Goal: Information Seeking & Learning: Learn about a topic

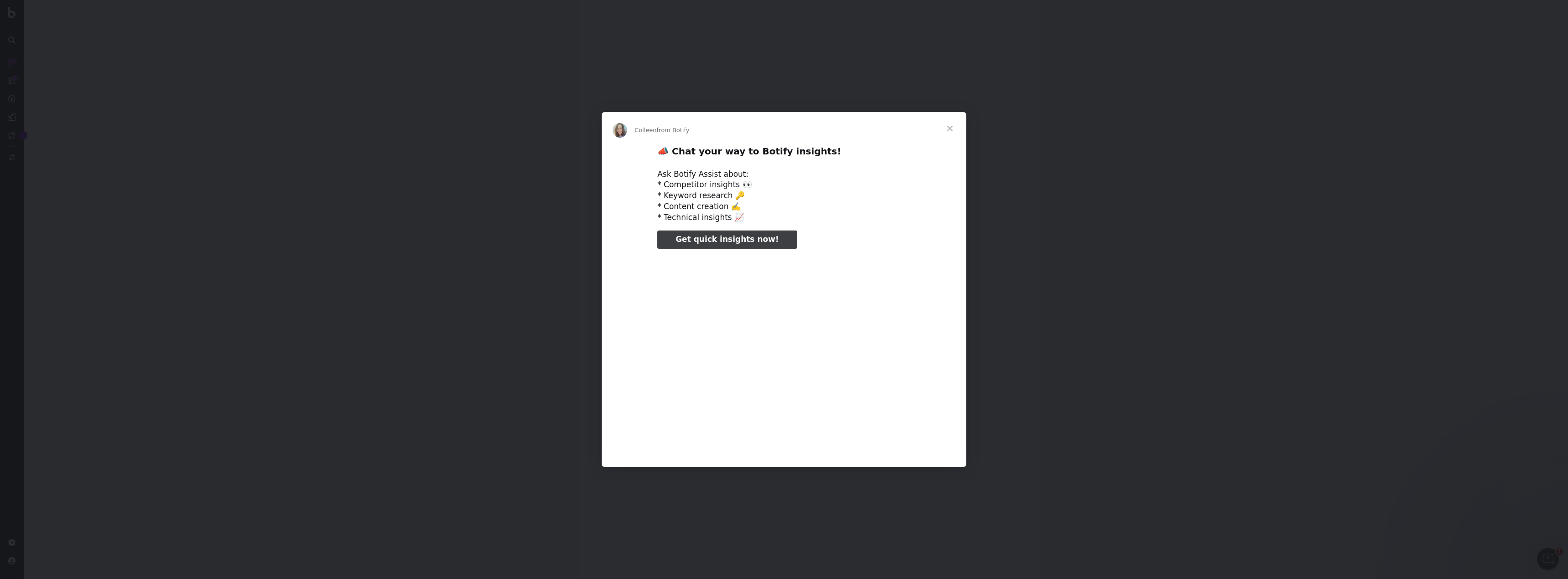
click at [950, 124] on span "Close" at bounding box center [949, 128] width 33 height 33
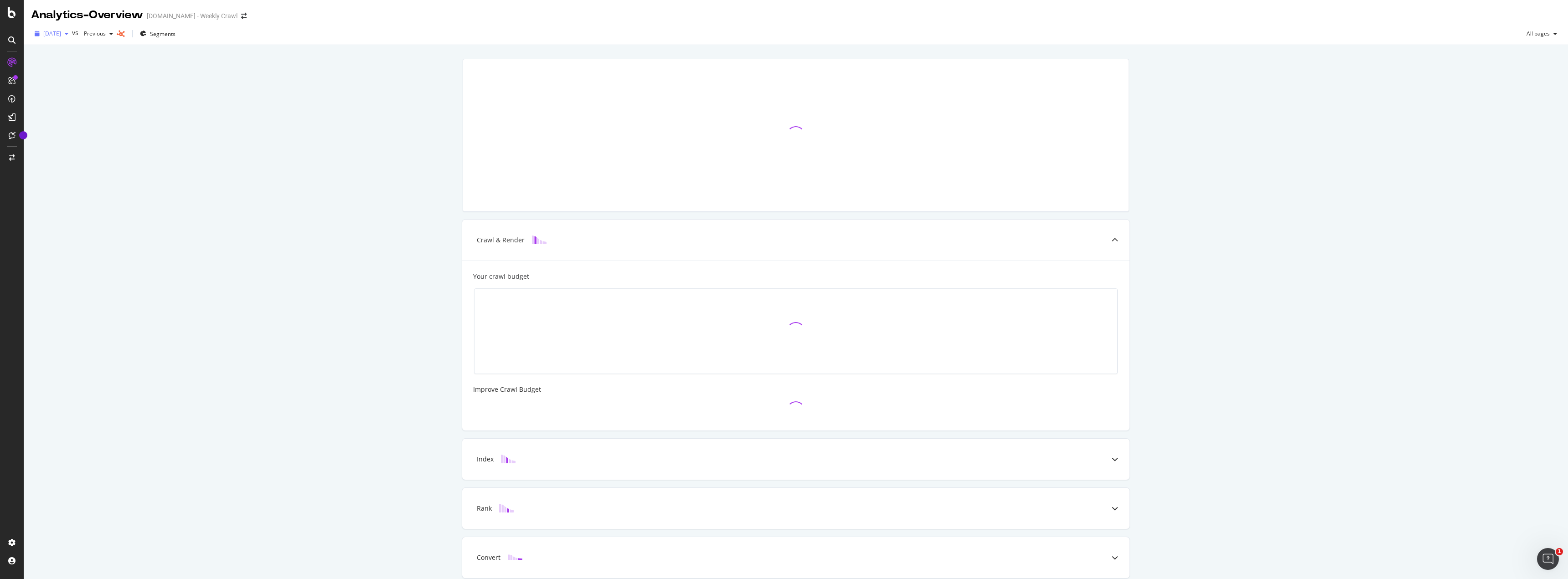
click at [61, 32] on span "2025 Oct. 13th" at bounding box center [52, 33] width 18 height 8
click at [219, 100] on div "Crawl & Render Your crawl budget Improve Crawl Budget Index Rank Convert" at bounding box center [796, 331] width 1544 height 573
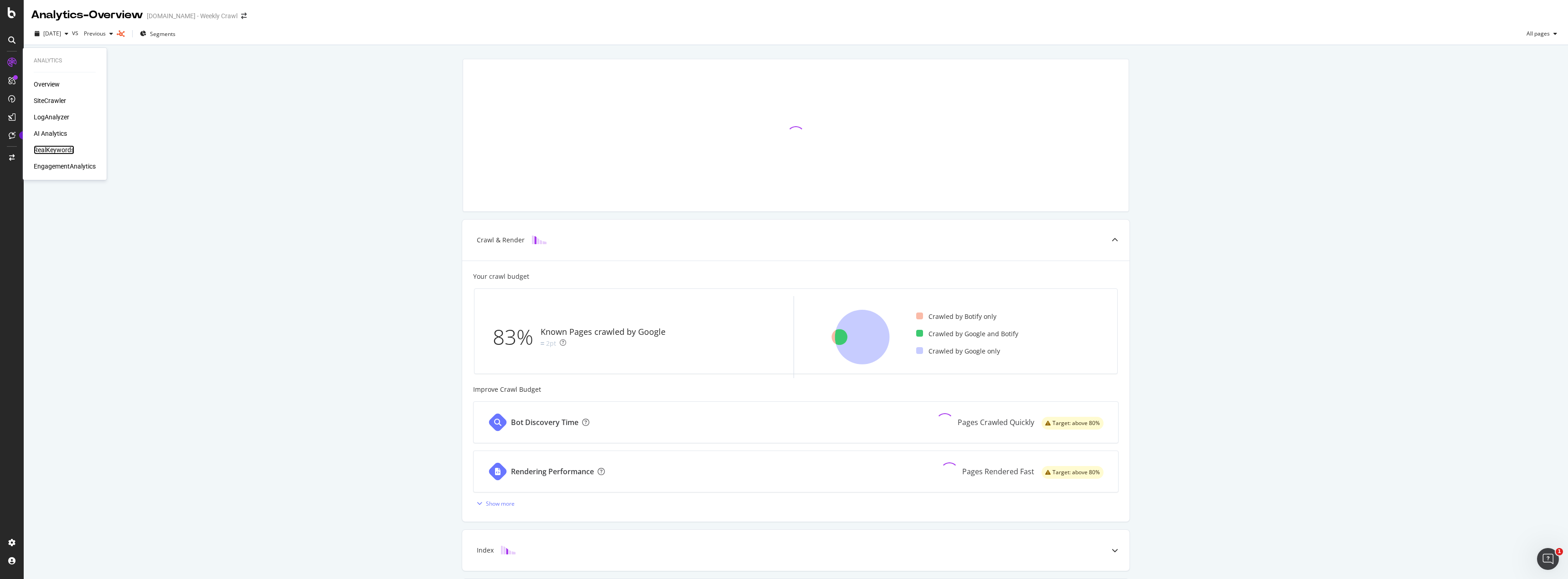
click at [46, 149] on div "RealKeywords" at bounding box center [54, 149] width 41 height 9
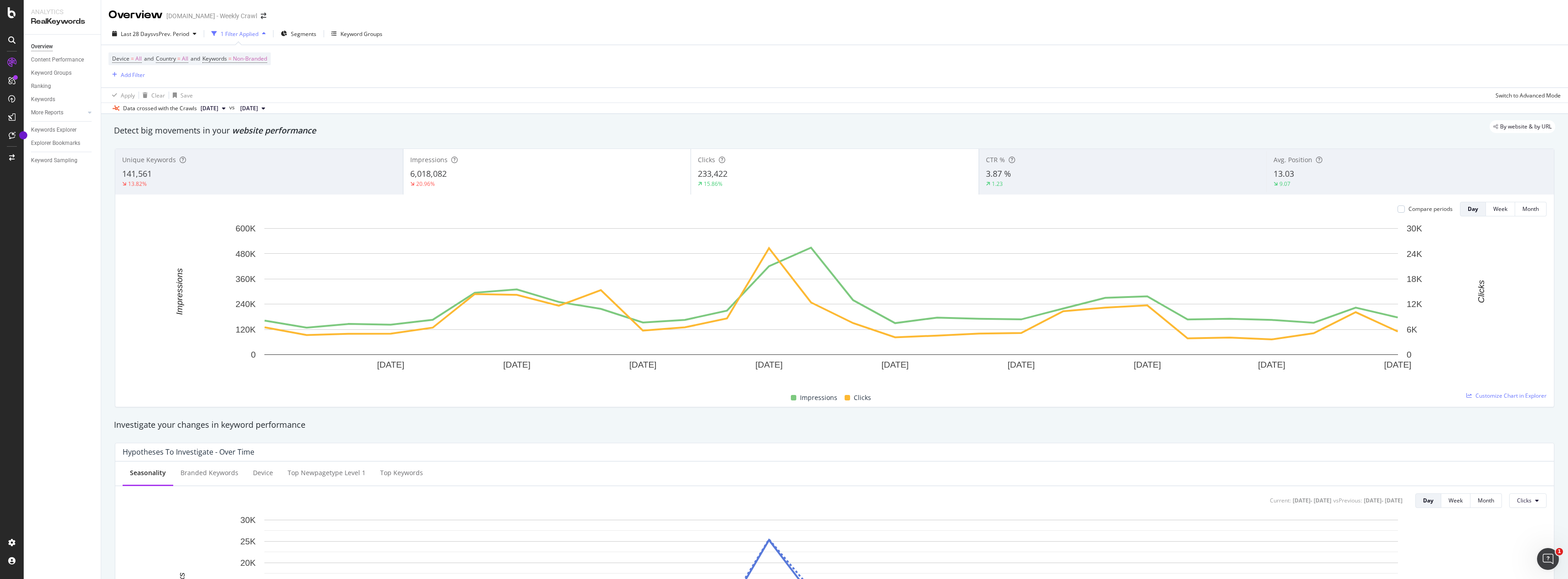
click at [947, 121] on div "By website & by URL" at bounding box center [830, 127] width 1450 height 13
click at [445, 87] on div "Device = All and Country = All and Keywords = Non-Branded Add Filter" at bounding box center [834, 66] width 1452 height 42
click at [307, 33] on span "Segments" at bounding box center [304, 34] width 25 height 8
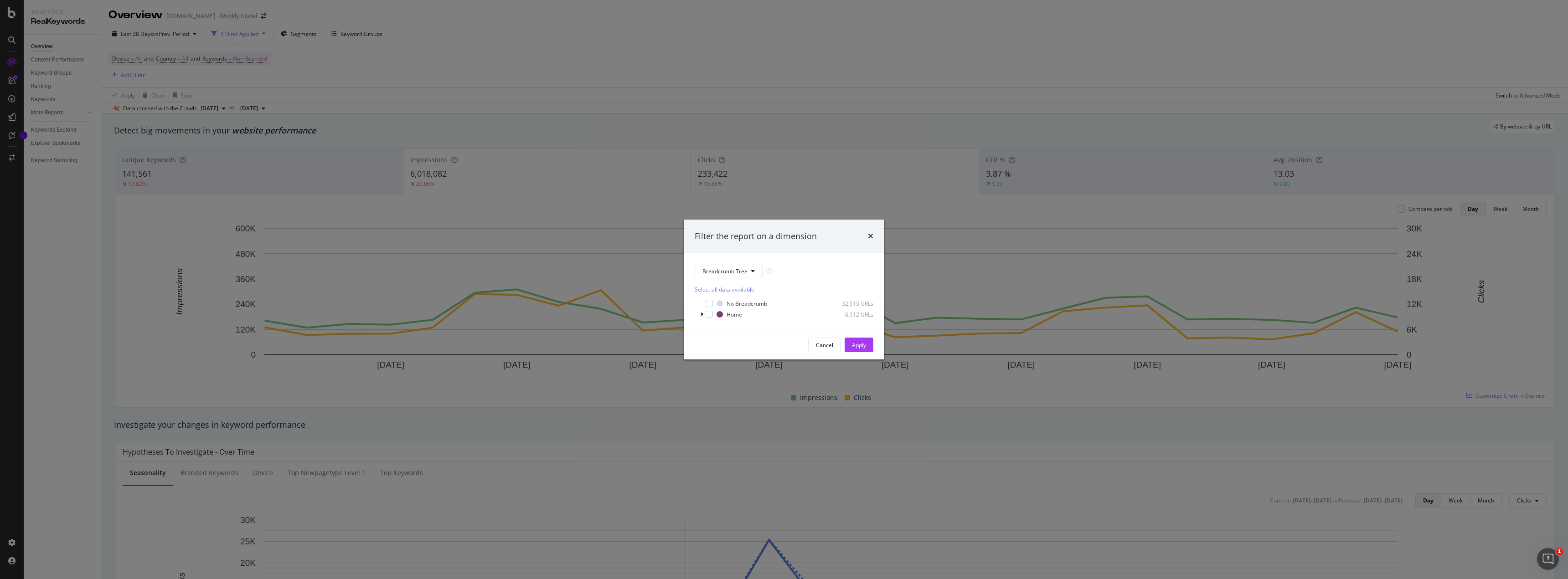
click at [412, 165] on div "Filter the report on a dimension Breadcrumb Tree Select all data available No B…" at bounding box center [784, 290] width 1568 height 579
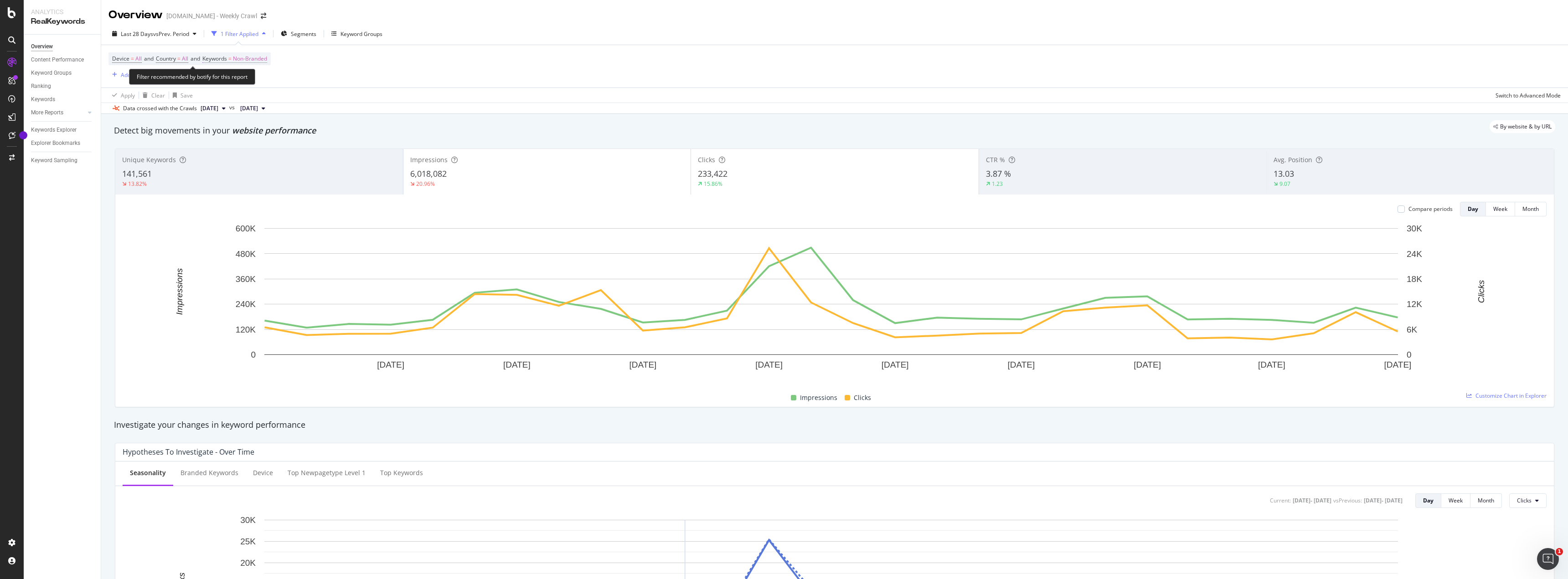
click at [257, 57] on span "Non-Branded" at bounding box center [250, 59] width 34 height 13
click at [237, 80] on span "Non-Branded" at bounding box center [234, 80] width 38 height 8
click at [342, 75] on div "Device = All and Country = All and Keywords = Non-Branded Add Filter" at bounding box center [834, 66] width 1452 height 42
click at [65, 383] on div "Overview Content Performance Keyword Groups Ranking Keywords More Reports Count…" at bounding box center [62, 306] width 77 height 545
click at [188, 32] on span "vs Prev. Period" at bounding box center [170, 34] width 36 height 8
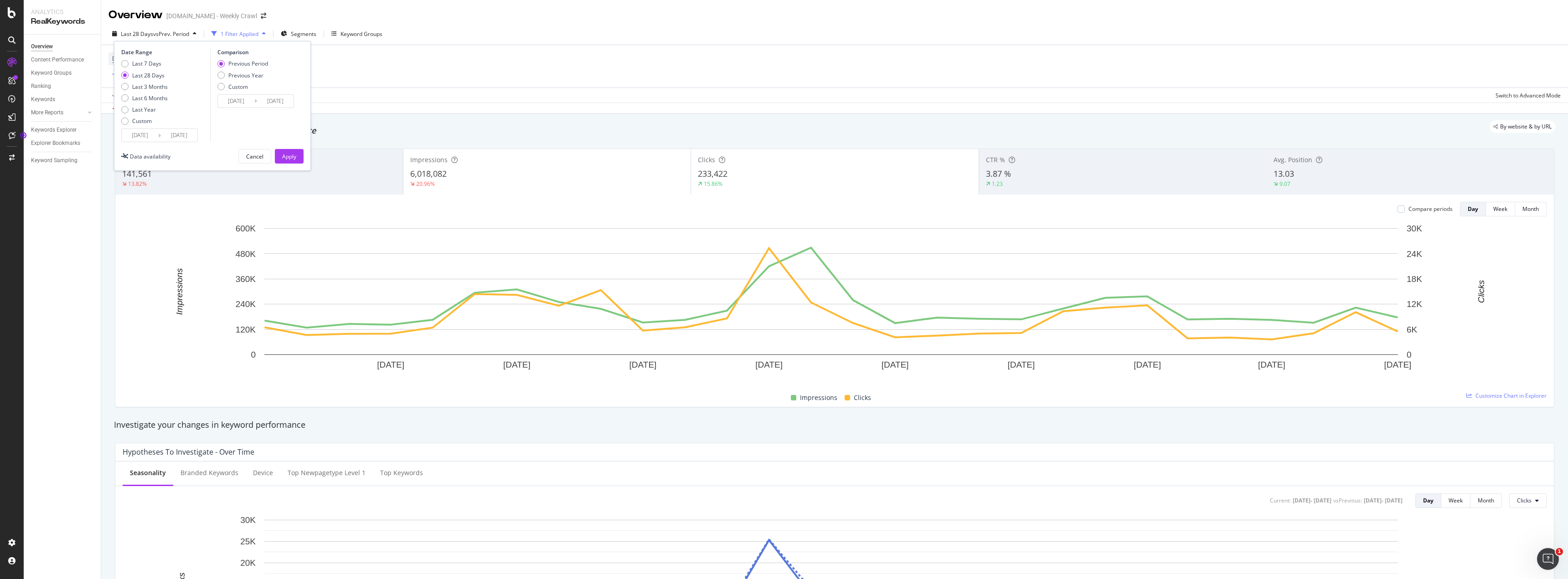
click at [151, 135] on input "2025/09/14" at bounding box center [140, 135] width 36 height 13
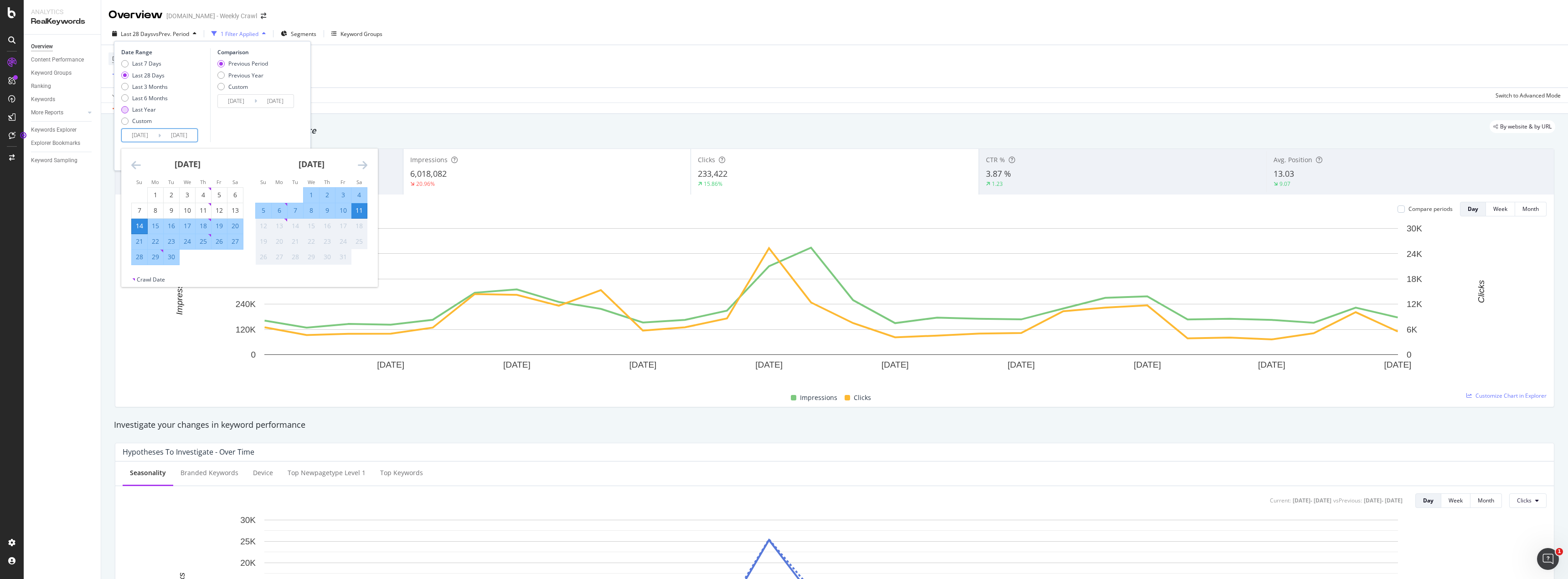
click at [141, 111] on div "Last Year" at bounding box center [144, 109] width 24 height 8
type input "2024/10/12"
type input "2023/10/13"
type input "2024/10/11"
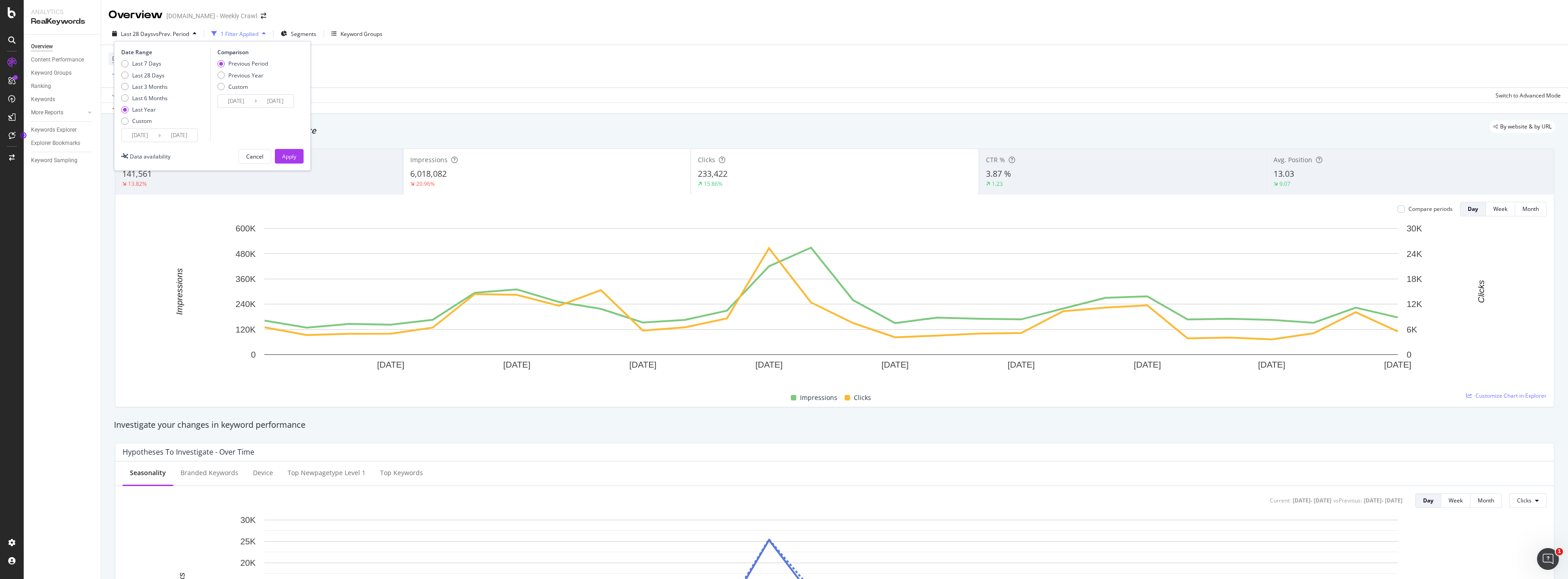
click at [133, 107] on div "Last Year" at bounding box center [144, 109] width 24 height 8
click at [142, 118] on div "Custom" at bounding box center [142, 121] width 20 height 8
type input "2025/09/14"
type input "2025/08/17"
type input "2025/09/13"
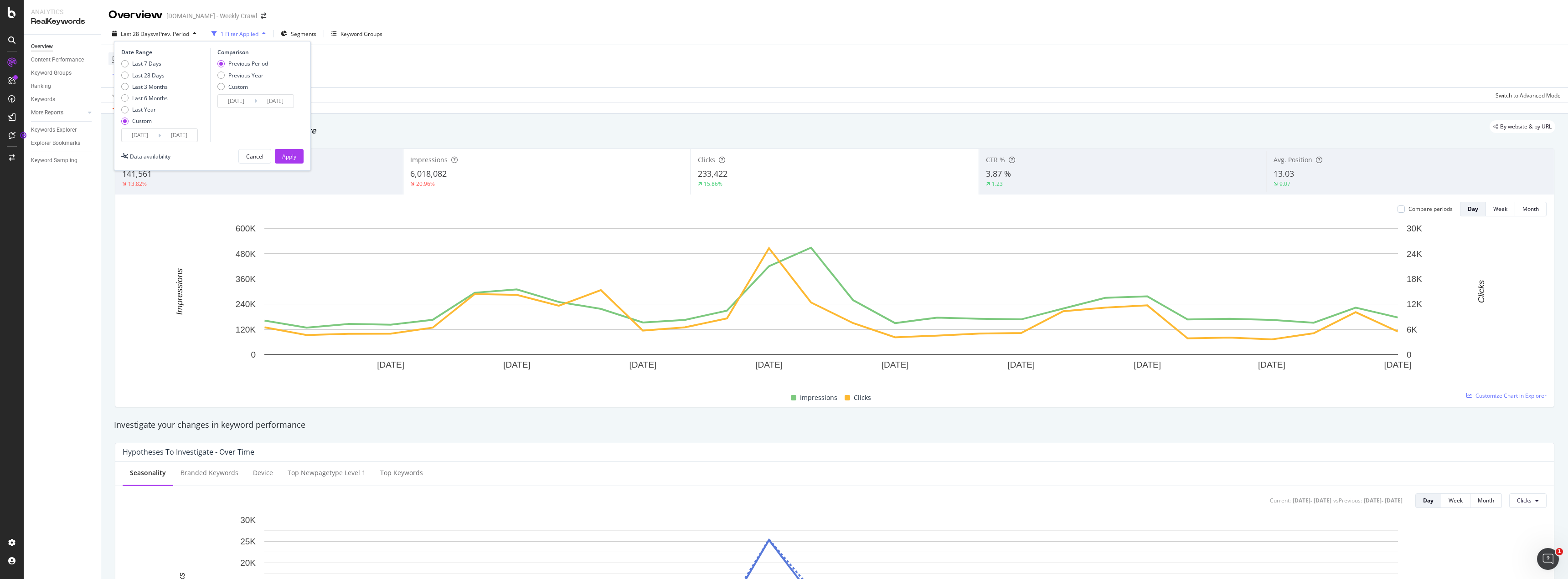
click at [134, 135] on input "2025/09/14" at bounding box center [140, 135] width 36 height 13
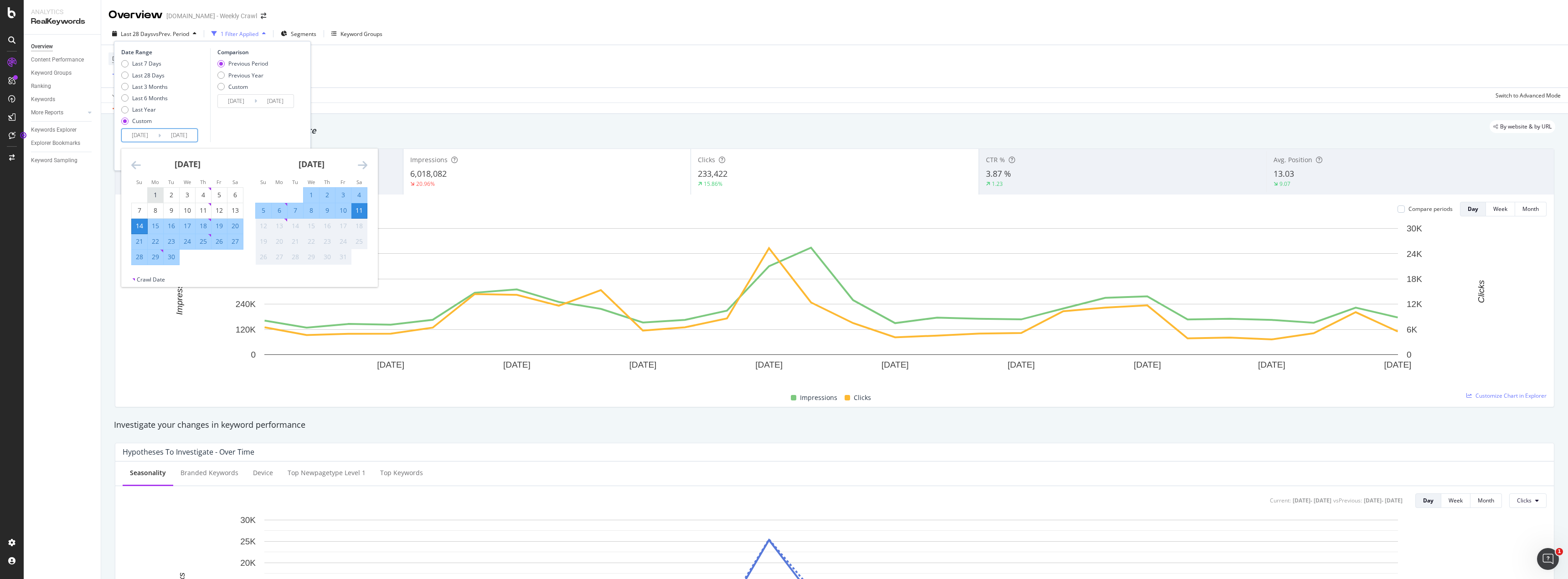
click at [155, 196] on div "1" at bounding box center [156, 195] width 15 height 9
type input "2025/09/01"
type input "2025/07/22"
type input "2025/08/31"
click at [170, 258] on div "30" at bounding box center [171, 257] width 15 height 9
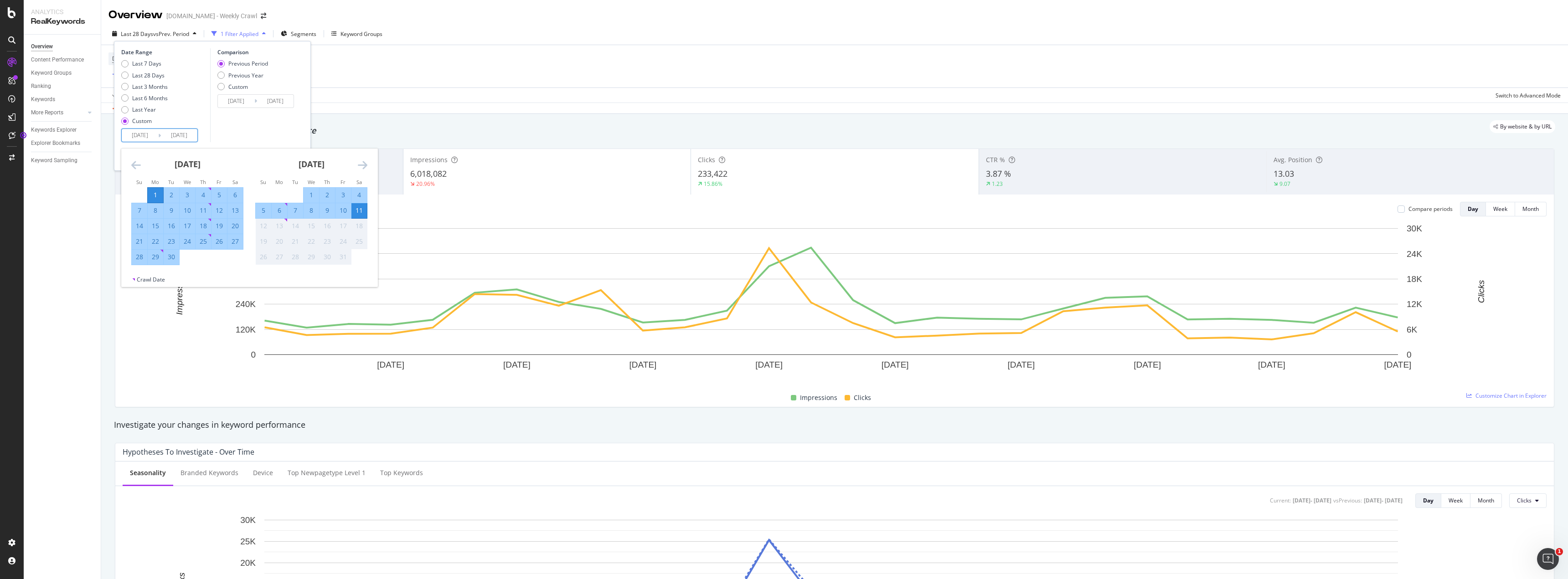
type input "2025/09/30"
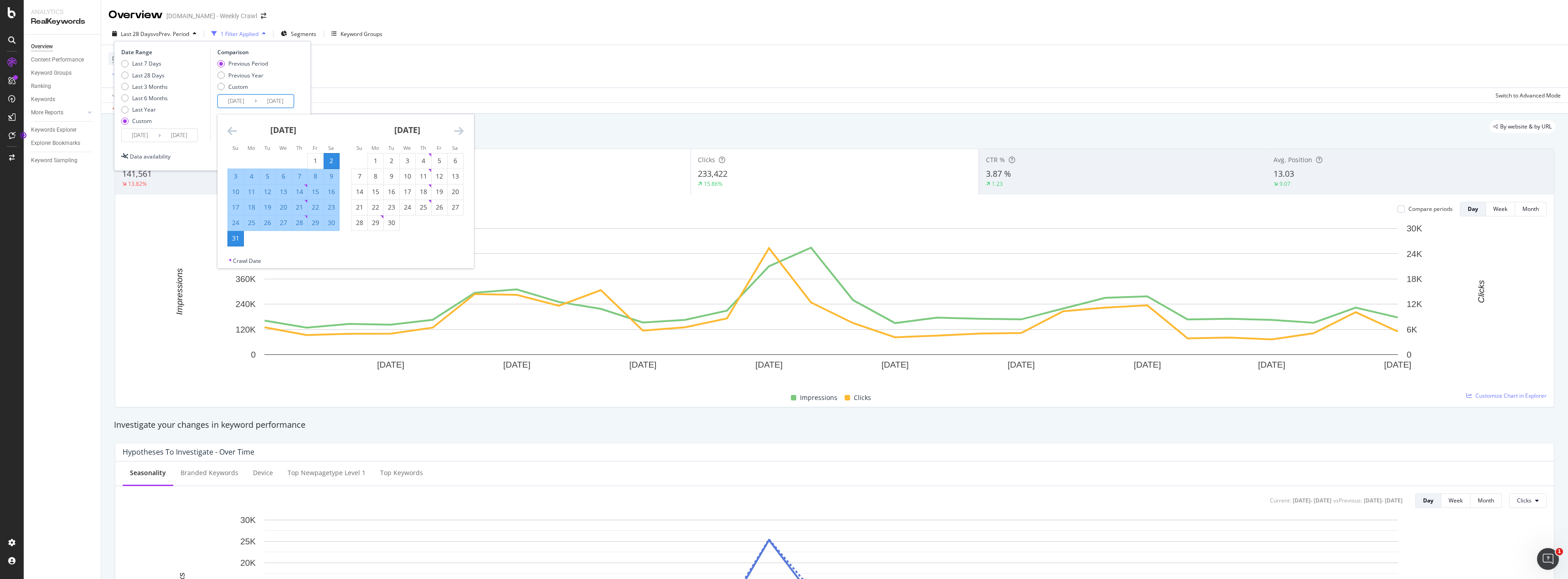
click at [241, 101] on input "2025/08/02" at bounding box center [236, 101] width 36 height 13
click at [246, 76] on div "Previous Year" at bounding box center [246, 75] width 35 height 8
type input "2024/09/02"
type input "2024/10/01"
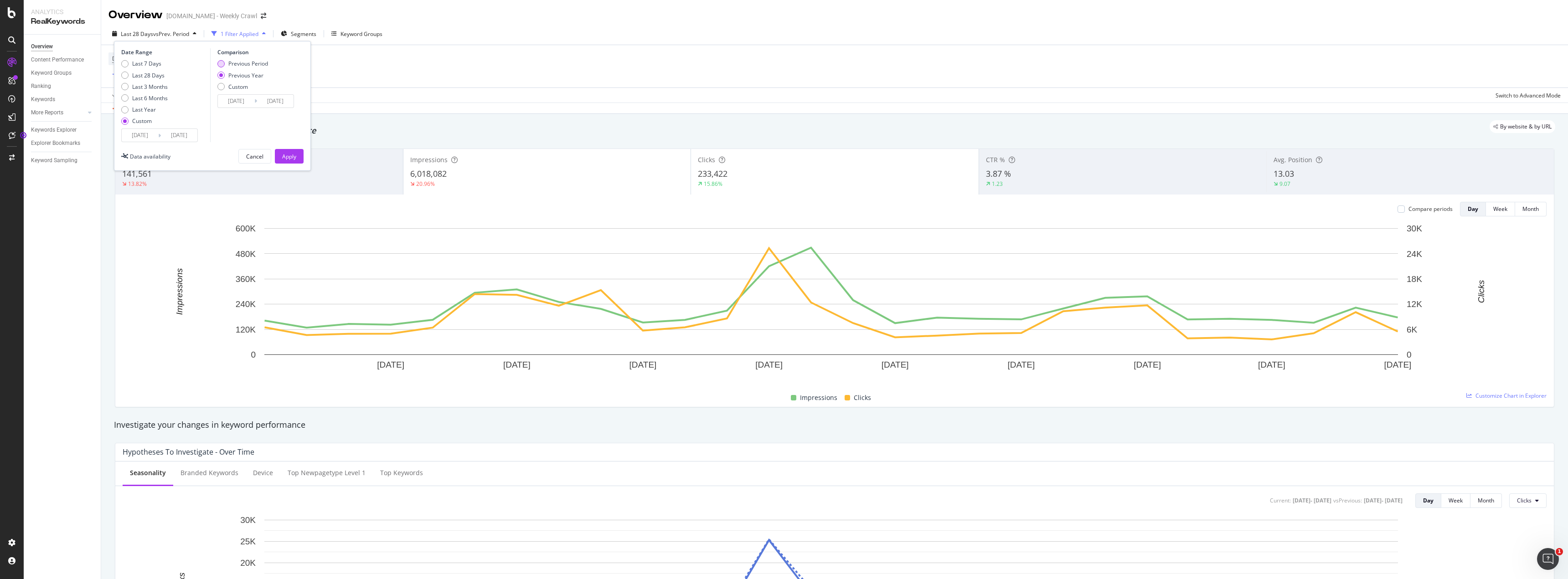
click at [252, 66] on div "Previous Period" at bounding box center [248, 63] width 40 height 8
type input "2025/08/02"
type input "2025/08/31"
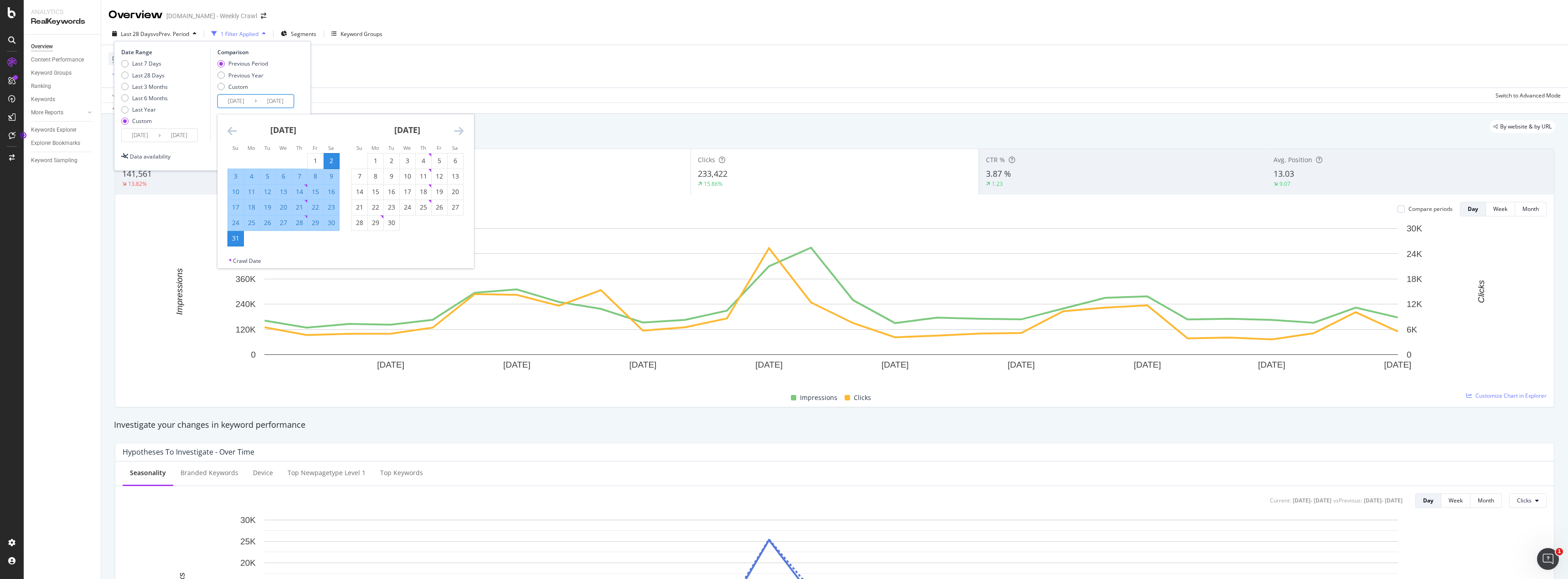
click at [245, 97] on input "2025/08/02" at bounding box center [236, 101] width 36 height 13
click at [230, 128] on icon "Move backward to switch to the previous month." at bounding box center [232, 131] width 10 height 11
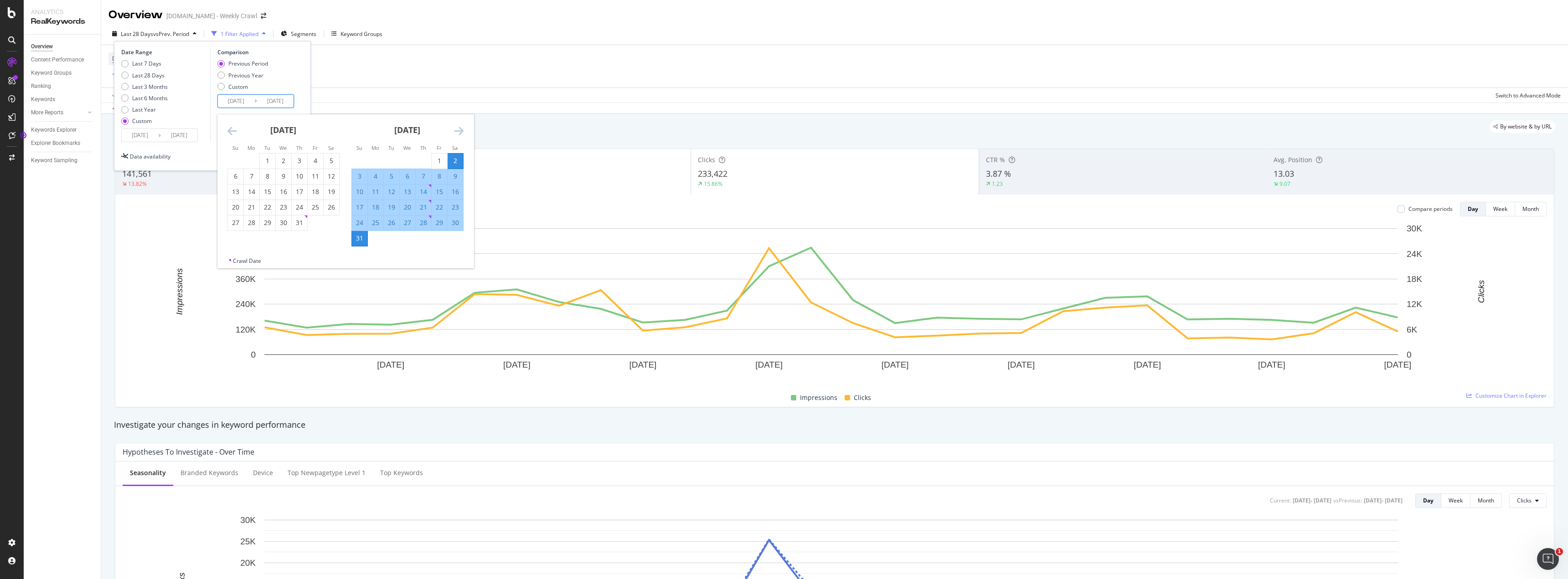
click at [230, 128] on icon "Move backward to switch to the previous month." at bounding box center [232, 131] width 10 height 11
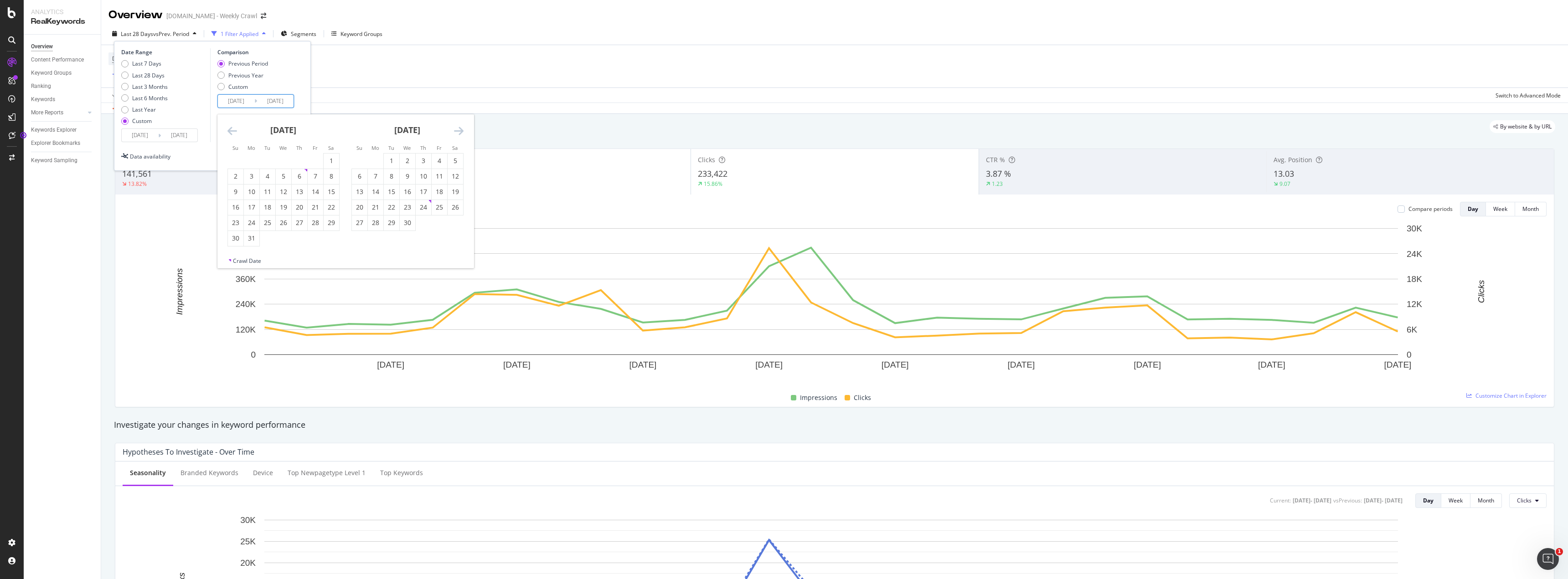
click at [230, 128] on icon "Move backward to switch to the previous month." at bounding box center [232, 131] width 10 height 11
click at [229, 128] on icon "Move backward to switch to the previous month." at bounding box center [232, 131] width 10 height 11
click at [233, 132] on icon "Move backward to switch to the previous month." at bounding box center [232, 131] width 10 height 11
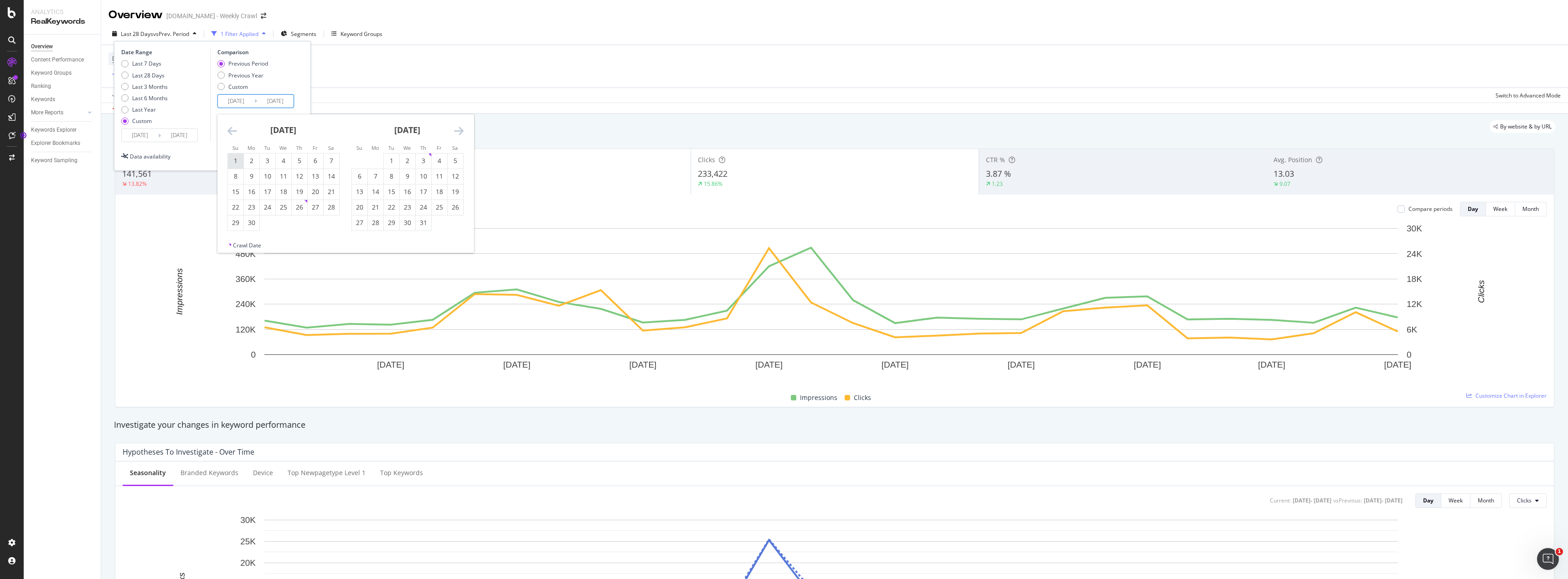
click at [234, 163] on div "1" at bounding box center [236, 161] width 15 height 9
type input "2024/09/01"
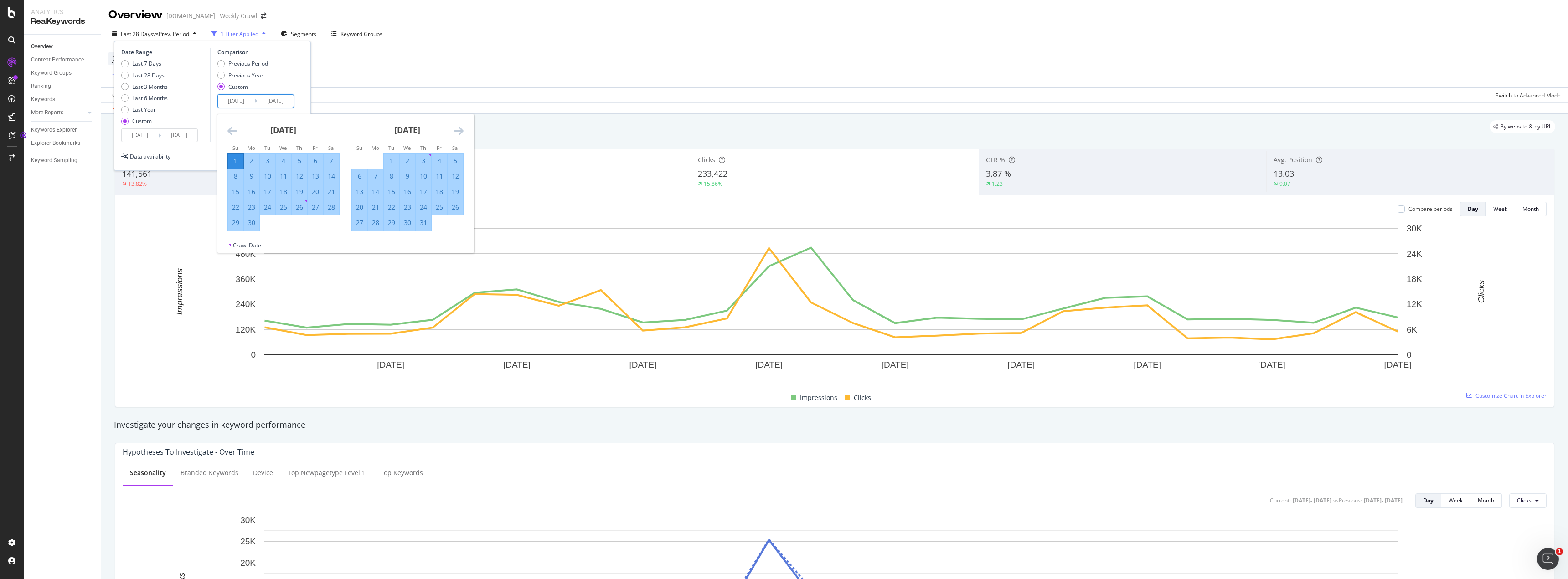
click at [255, 226] on div "30" at bounding box center [252, 222] width 15 height 9
type input "2024/09/30"
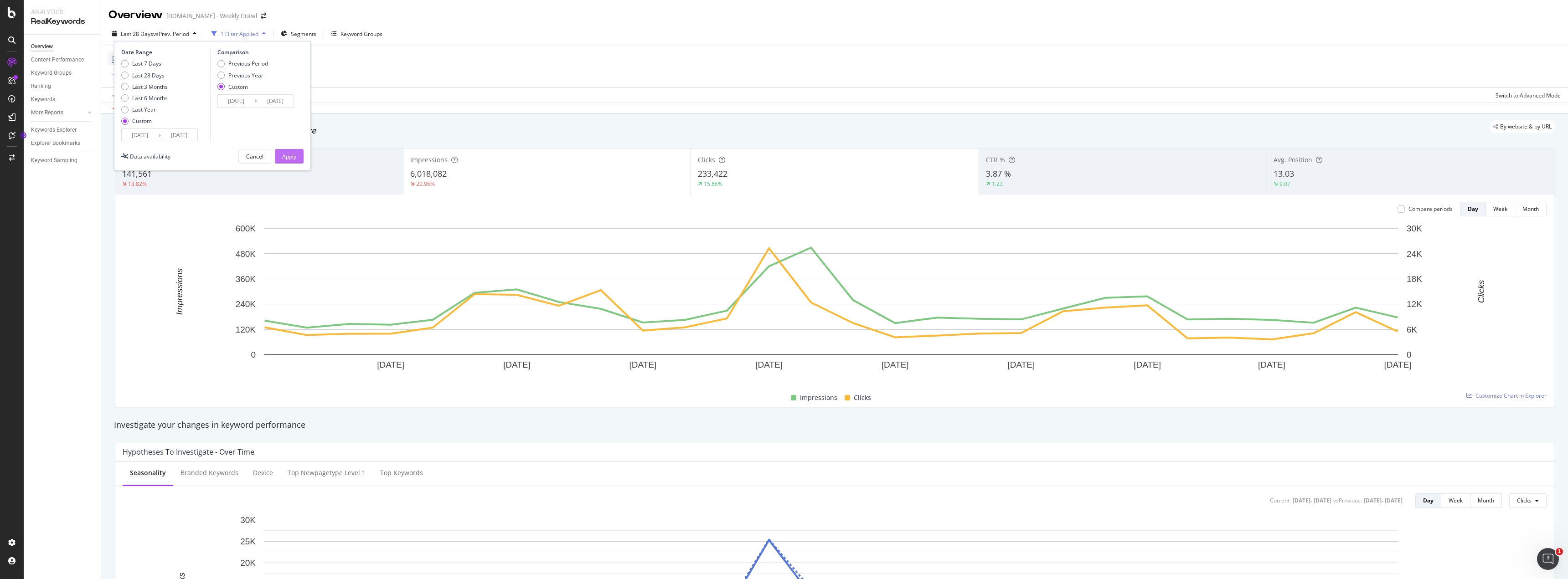
click at [290, 154] on div "Apply" at bounding box center [289, 156] width 14 height 8
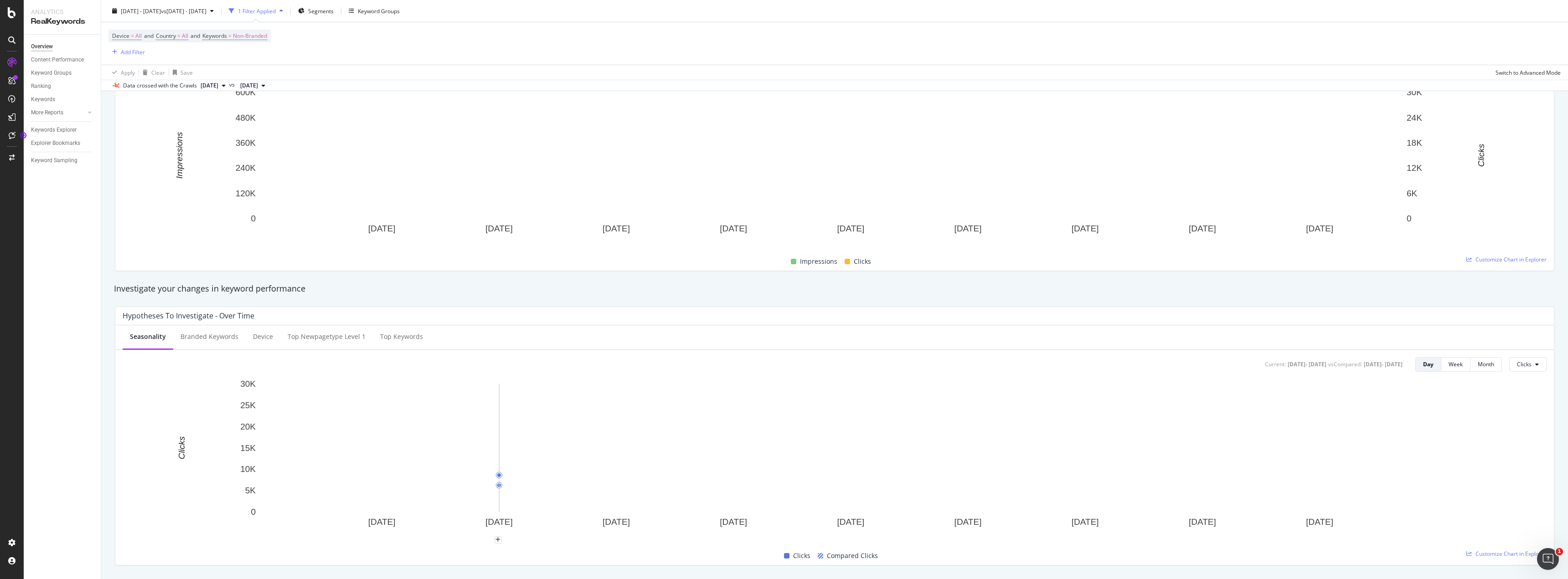
scroll to position [137, 0]
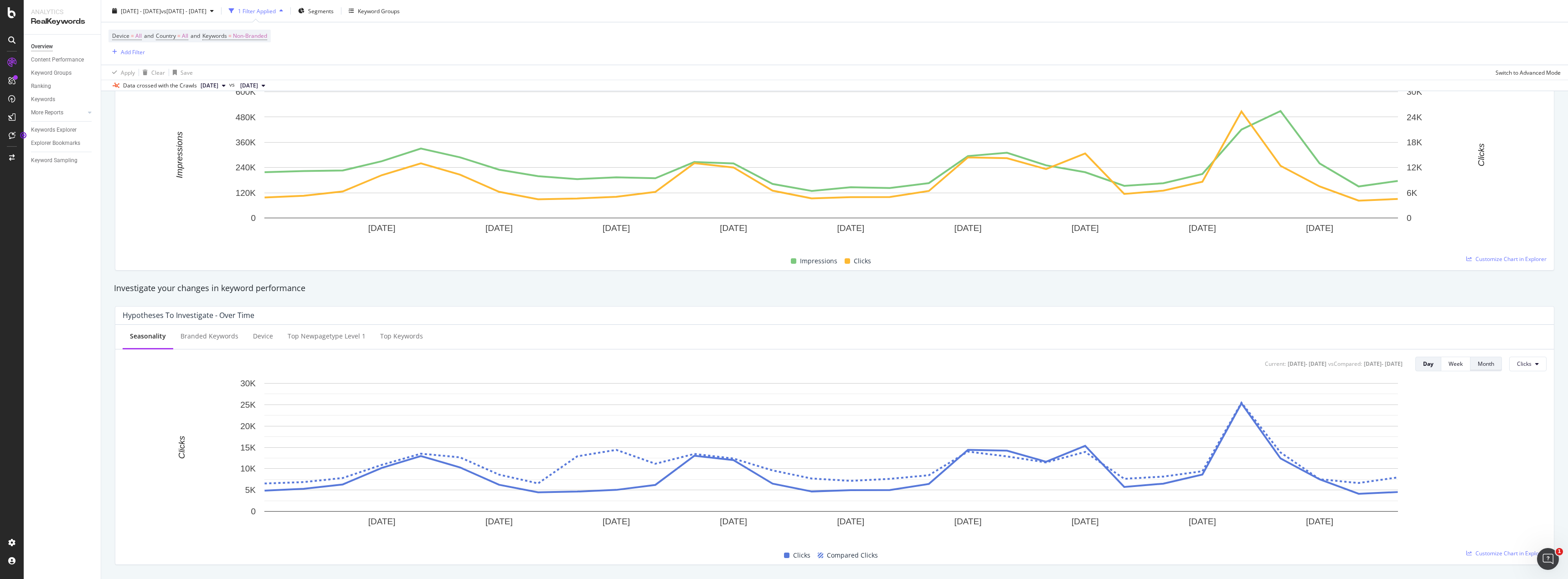
click at [1483, 369] on div "Month" at bounding box center [1485, 364] width 16 height 13
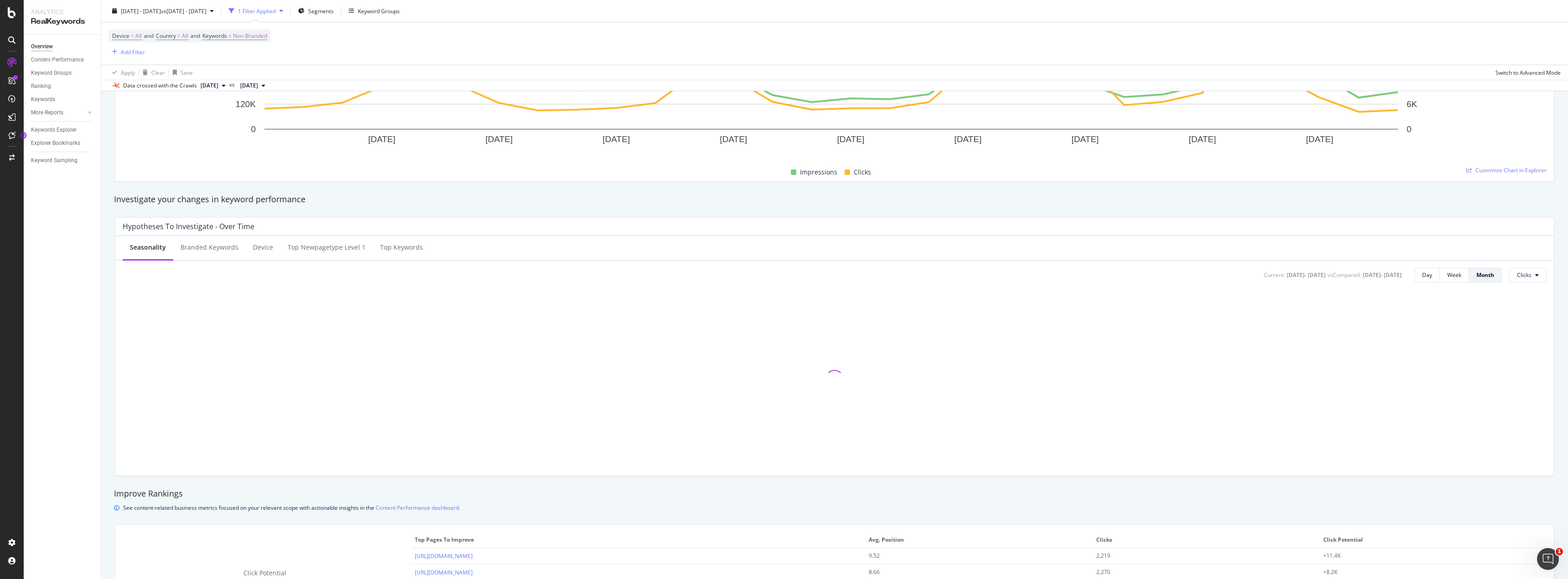
scroll to position [228, 0]
click at [1440, 275] on button "Week" at bounding box center [1454, 273] width 29 height 15
click at [1535, 274] on icon at bounding box center [1536, 273] width 4 height 6
click at [1486, 203] on div "Investigate your changes in keyword performance" at bounding box center [834, 197] width 1441 height 12
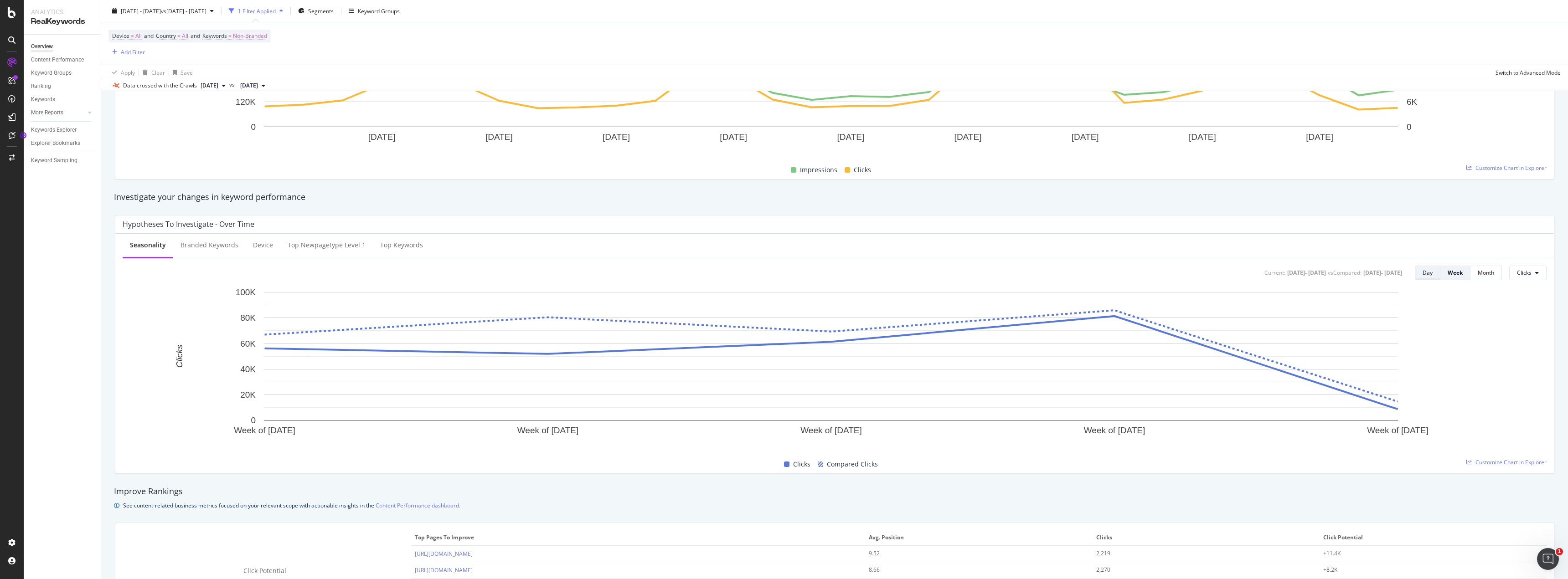
click at [1414, 270] on button "Day" at bounding box center [1427, 273] width 25 height 15
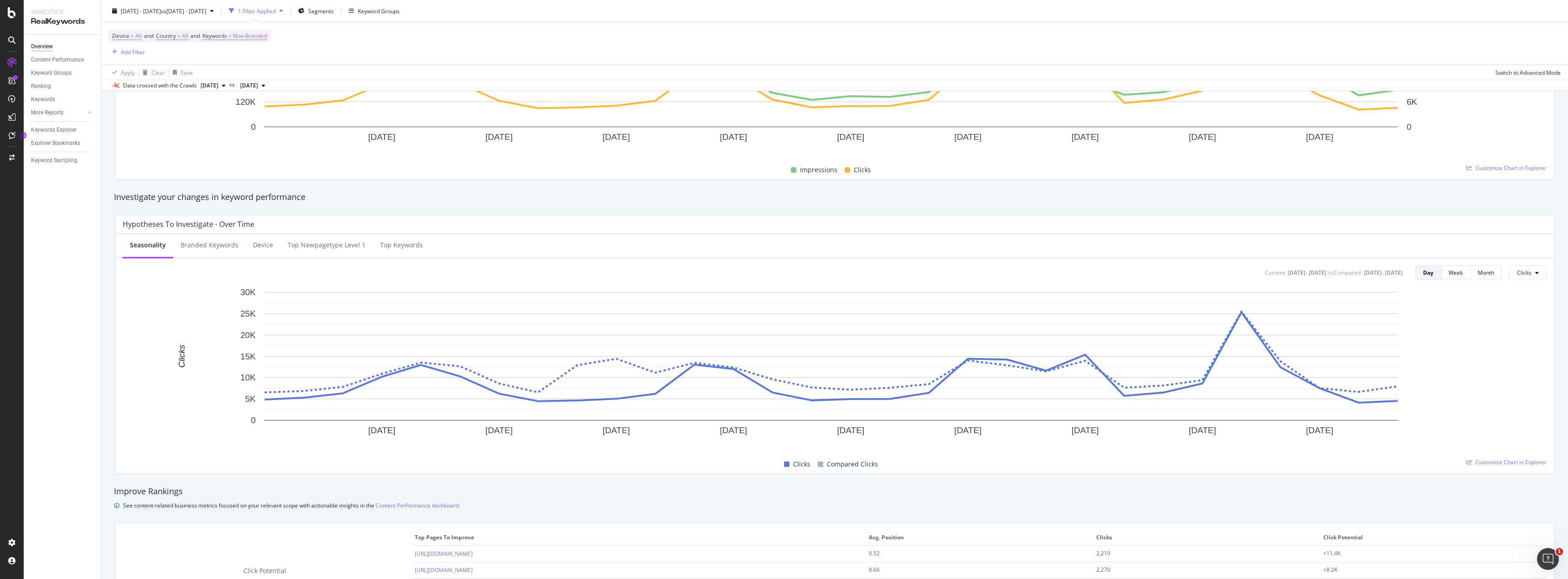
click at [1003, 510] on div "See content-related business metrics focused on your relevant scope with action…" at bounding box center [834, 505] width 1441 height 10
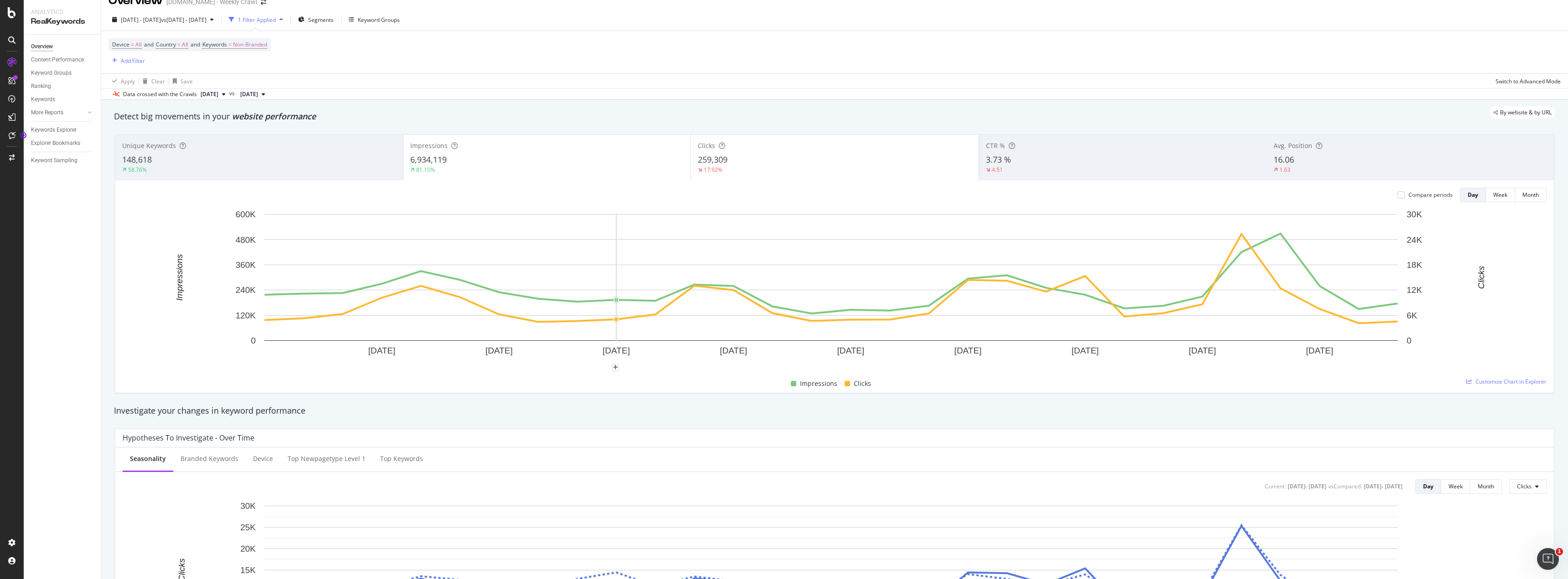
scroll to position [0, 0]
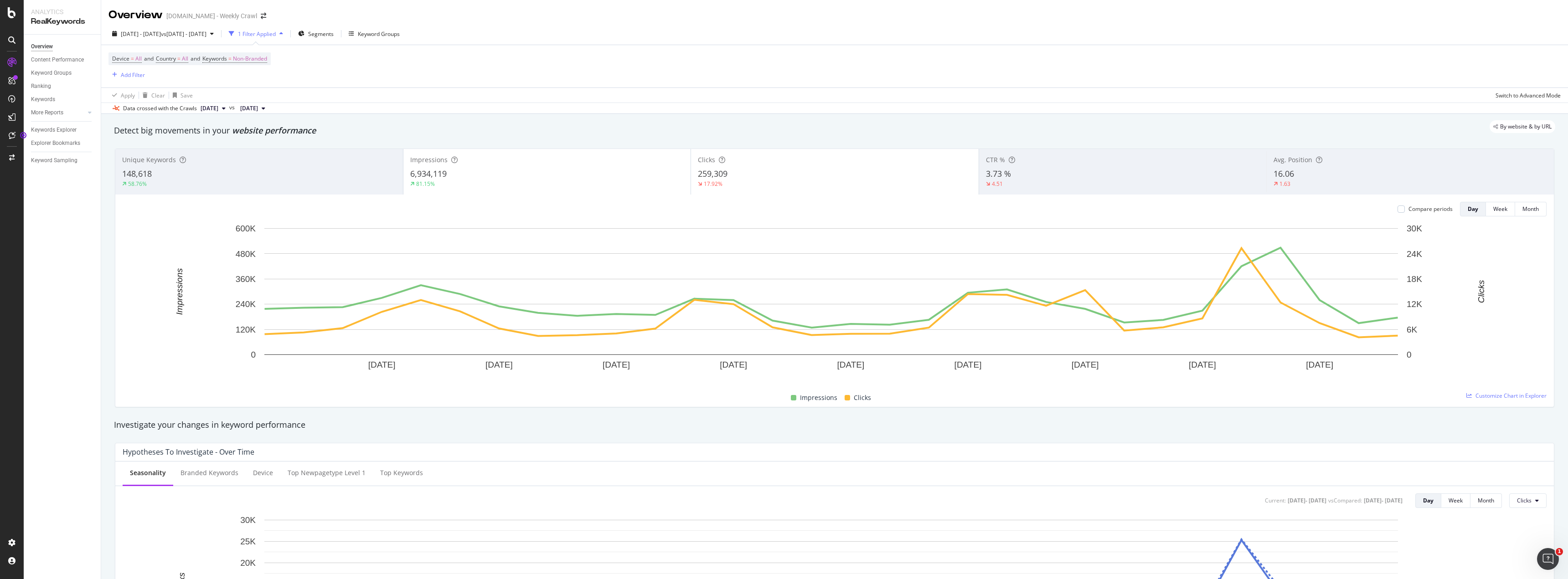
click at [450, 124] on div "By website & by URL" at bounding box center [830, 127] width 1450 height 13
click at [187, 31] on span "vs 2024 Sep. 1st - Sep. 30th" at bounding box center [183, 34] width 46 height 8
click at [450, 128] on div "By website & by URL" at bounding box center [830, 127] width 1450 height 13
click at [276, 32] on div "1 Filter Applied" at bounding box center [257, 34] width 38 height 8
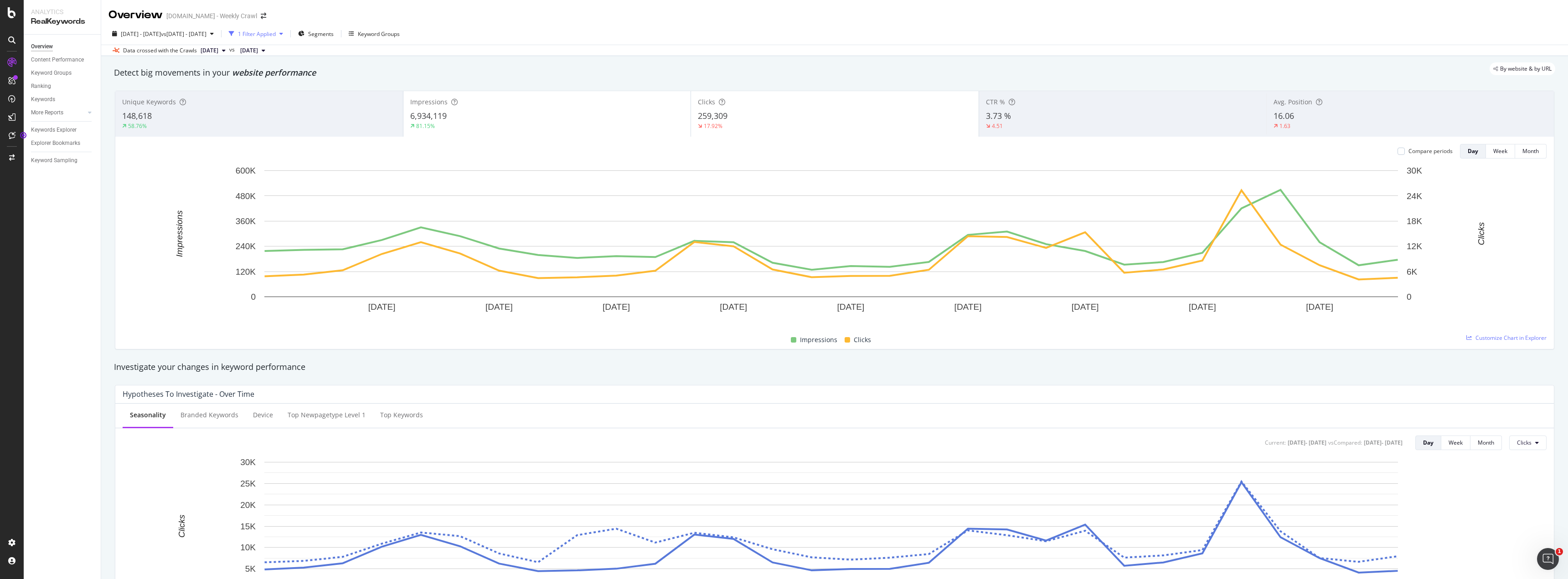
click at [276, 32] on div "1 Filter Applied" at bounding box center [257, 34] width 38 height 8
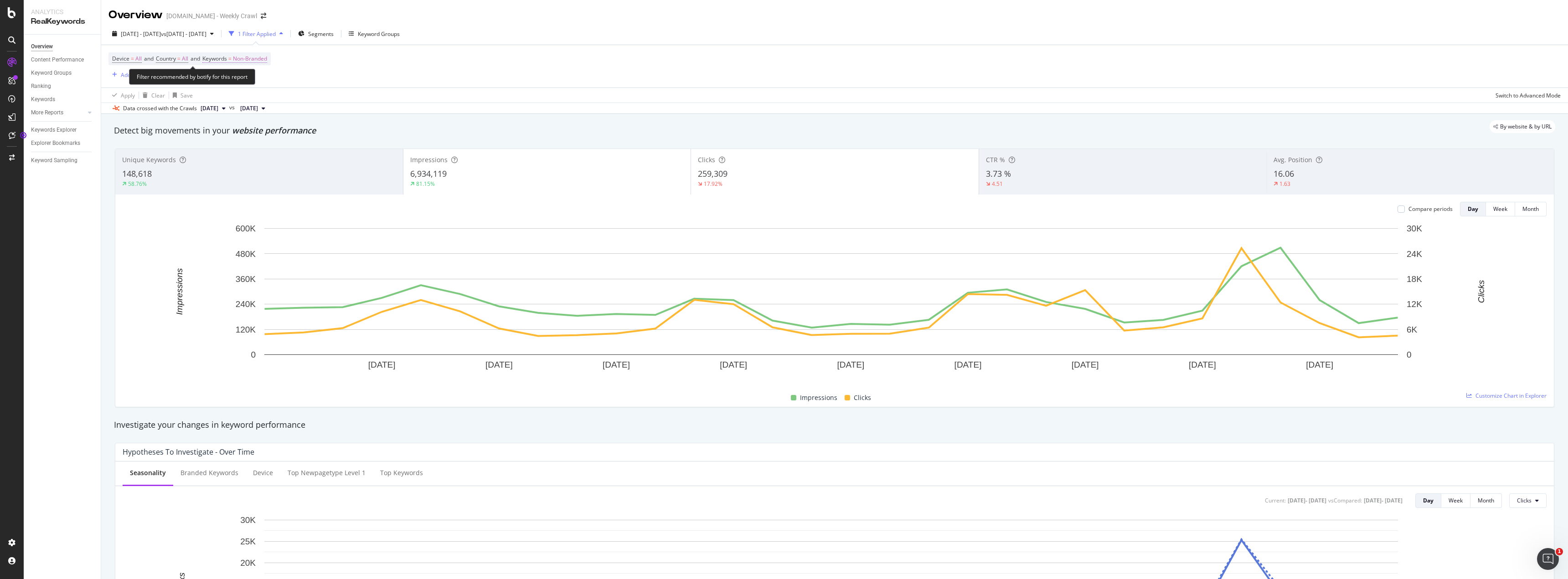
click at [252, 55] on span "Non-Branded" at bounding box center [250, 59] width 34 height 13
click at [238, 80] on span "Non-Branded" at bounding box center [234, 80] width 38 height 8
click at [250, 151] on span "All" at bounding box center [269, 151] width 93 height 8
click at [308, 100] on div "Apply" at bounding box center [309, 99] width 14 height 8
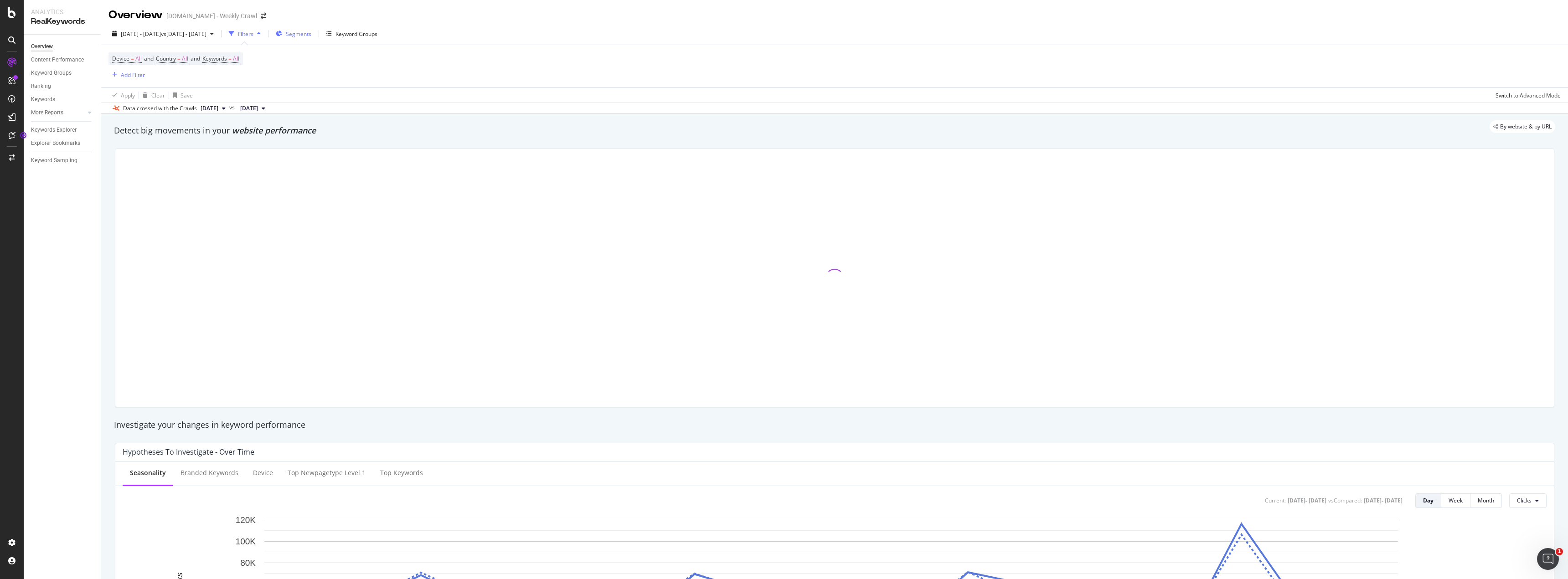
click at [311, 32] on span "Segments" at bounding box center [299, 34] width 25 height 8
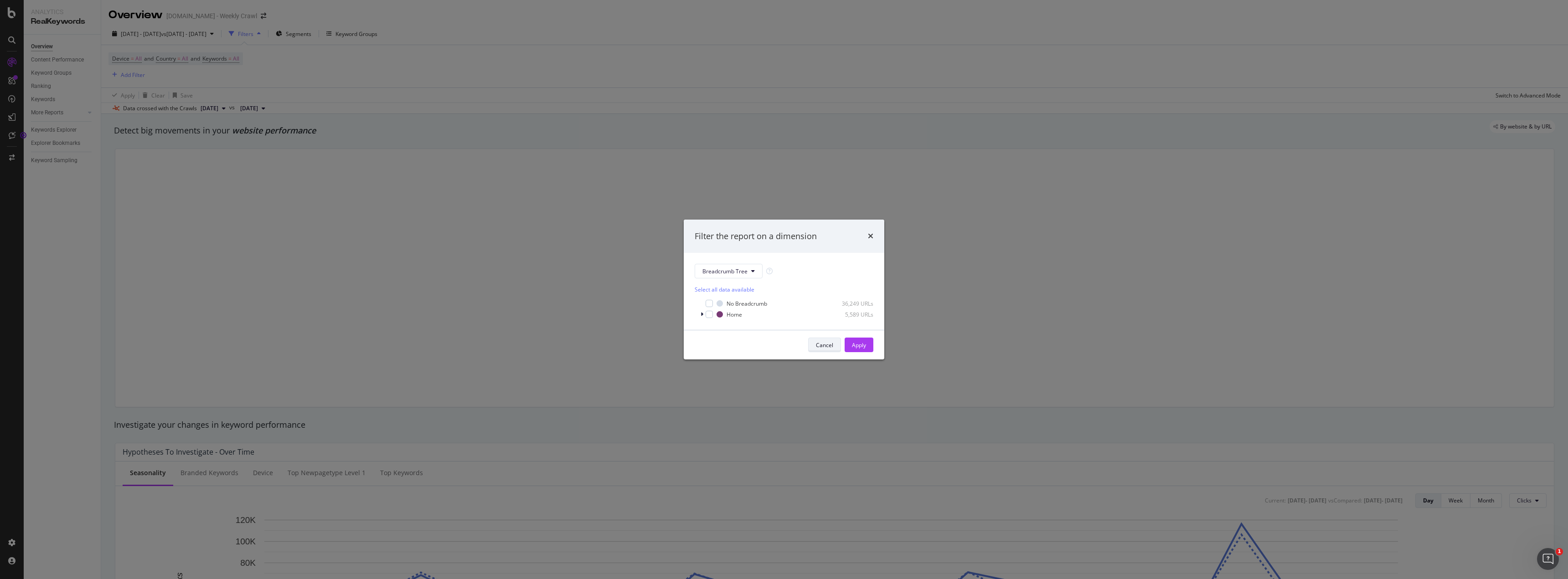
click at [822, 350] on div "Cancel" at bounding box center [824, 345] width 18 height 13
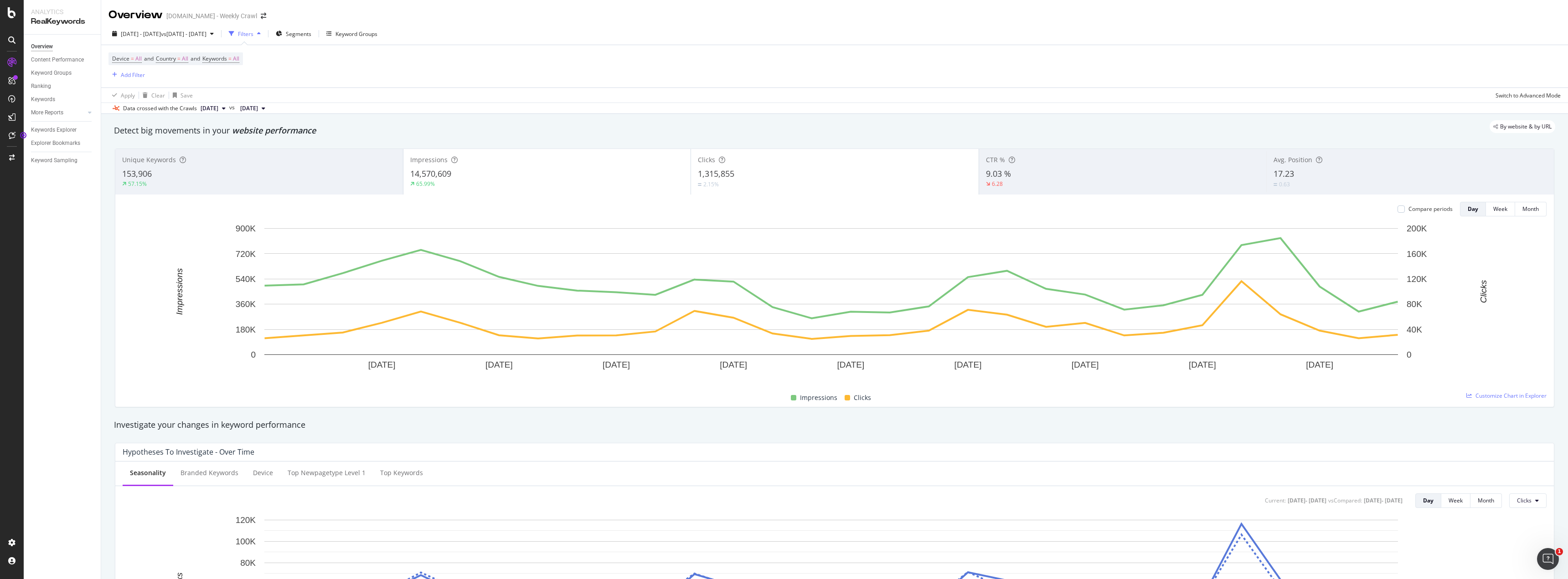
click at [363, 77] on div "Device = All and Country = All and Keywords = All Add Filter" at bounding box center [834, 66] width 1452 height 42
click at [239, 54] on span "All" at bounding box center [236, 59] width 6 height 13
click at [231, 83] on div "All" at bounding box center [226, 80] width 21 height 13
click at [581, 131] on div "By website & by URL" at bounding box center [830, 127] width 1450 height 13
click at [504, 133] on div "Detect big movements in your website performance" at bounding box center [834, 130] width 1441 height 12
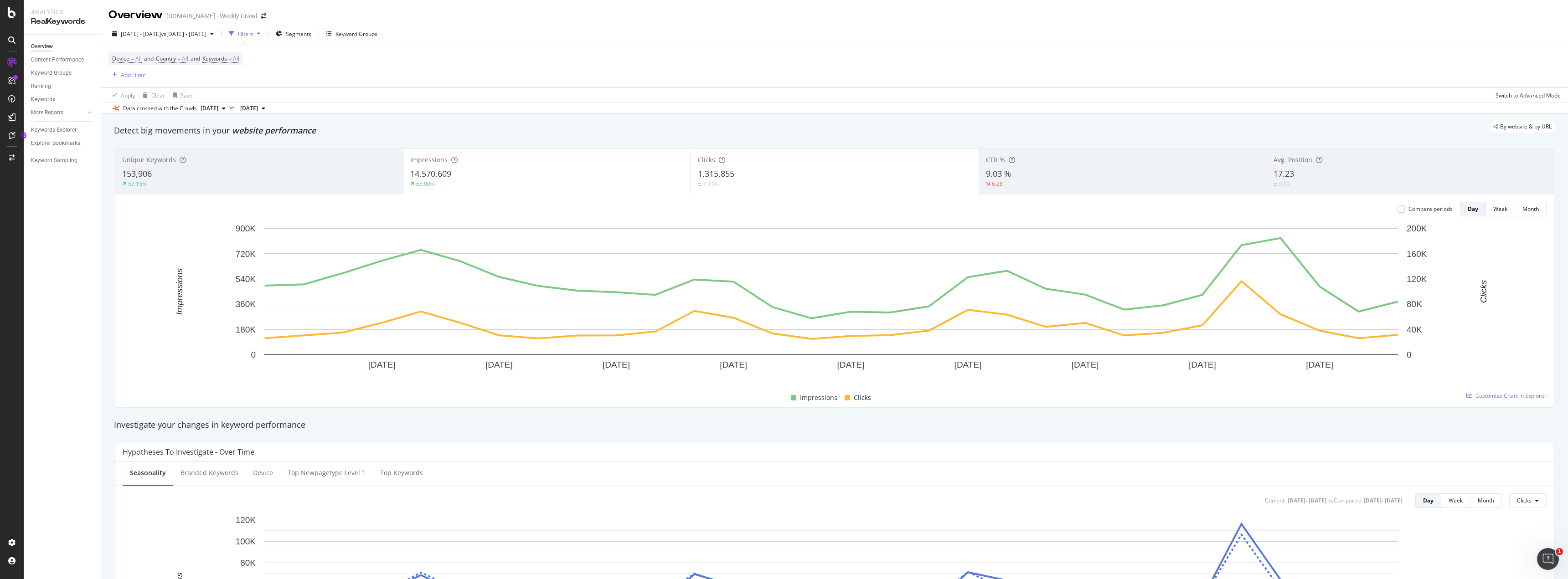
click at [265, 109] on icon at bounding box center [263, 109] width 4 height 6
click at [206, 31] on span "vs 2024 Sep. 1st - Sep. 30th" at bounding box center [183, 34] width 46 height 8
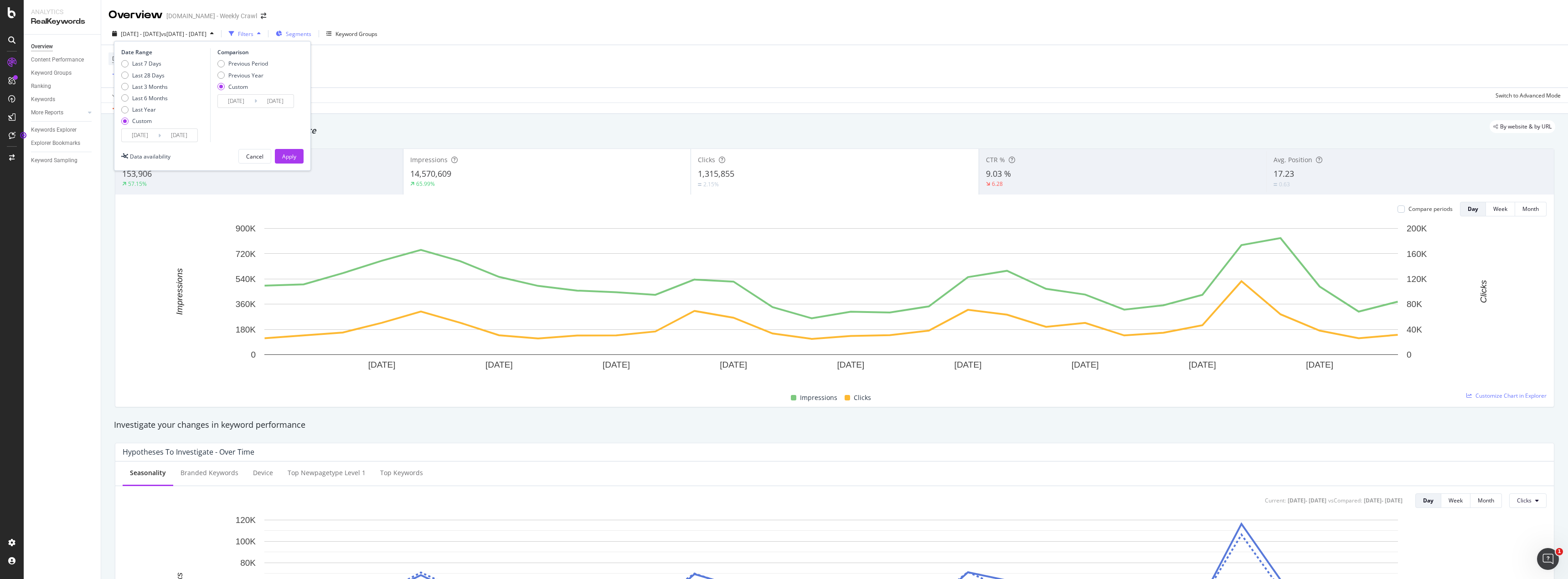
click at [311, 31] on span "Segments" at bounding box center [299, 34] width 25 height 8
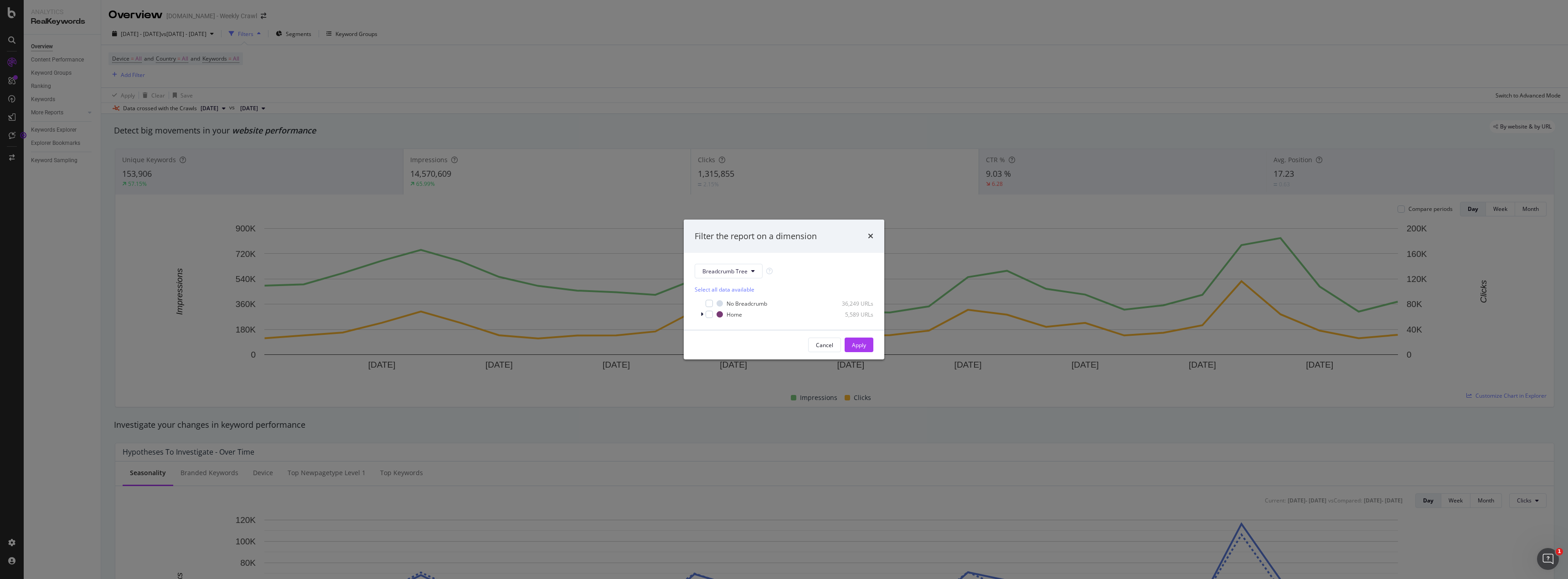
click at [870, 231] on div "times" at bounding box center [870, 236] width 6 height 12
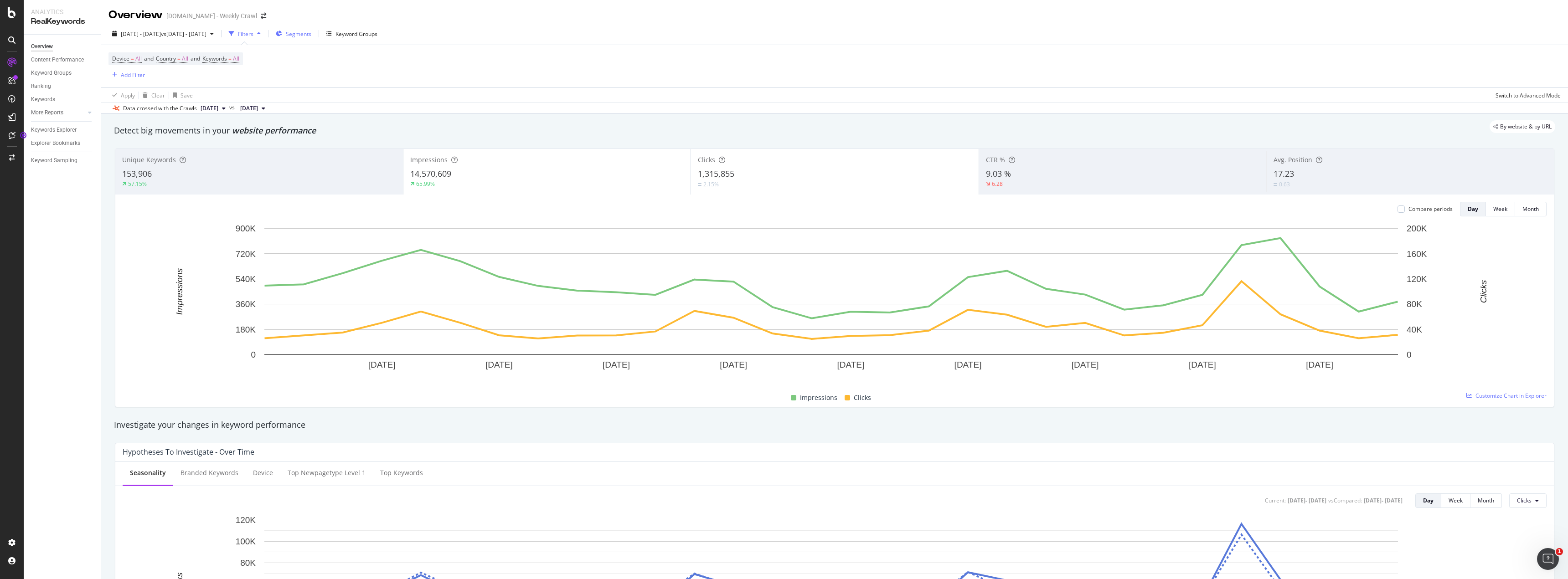
click at [311, 30] on span "Segments" at bounding box center [299, 34] width 25 height 8
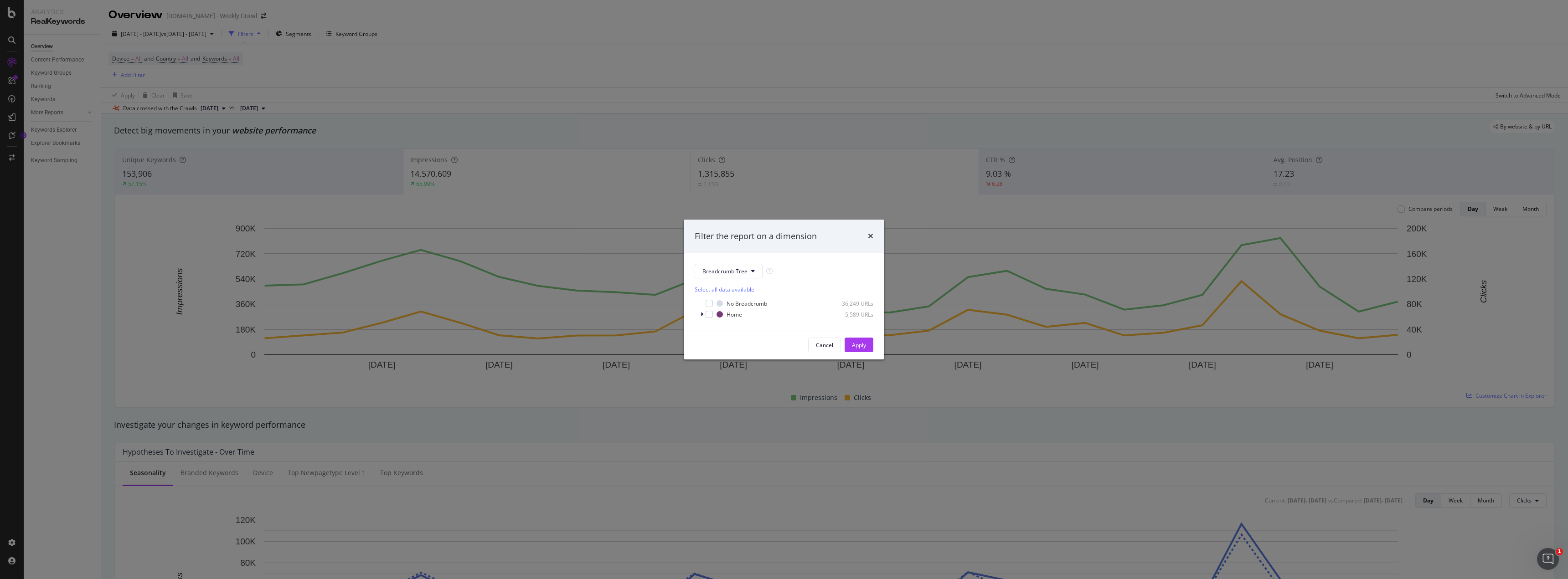
click at [391, 93] on div "Filter the report on a dimension Breadcrumb Tree Select all data available No B…" at bounding box center [784, 290] width 1568 height 579
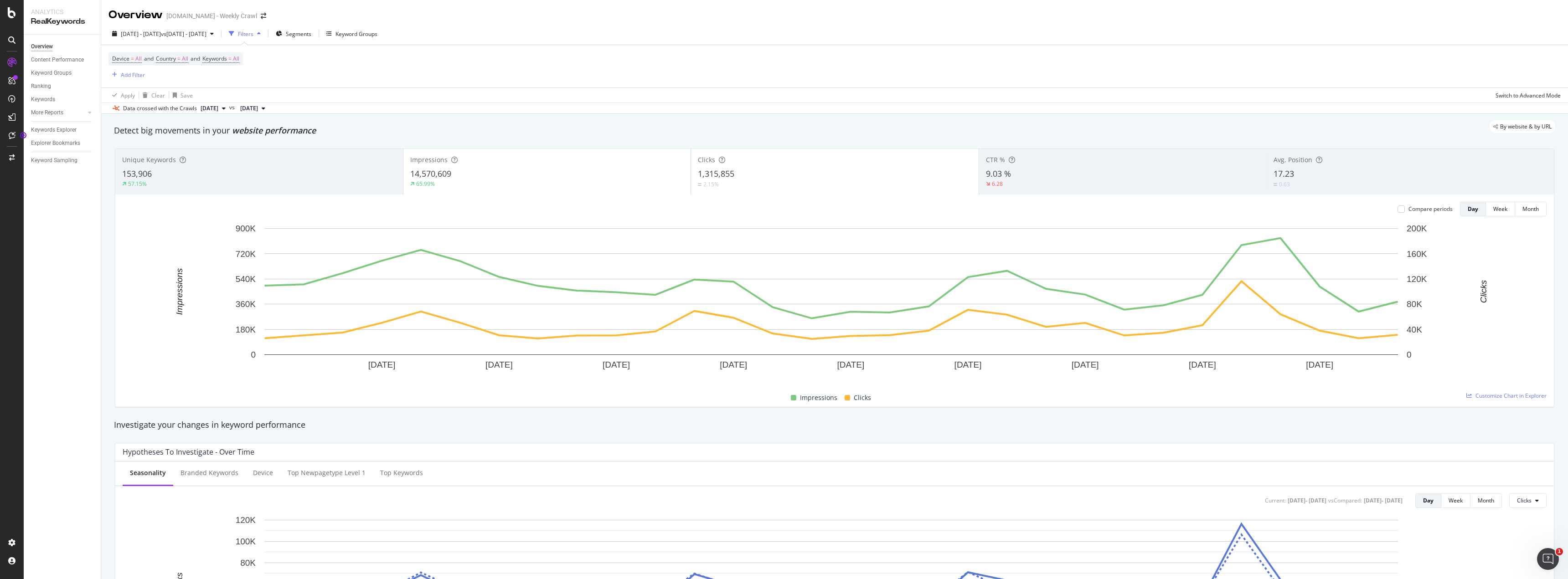
click at [253, 32] on div "Filters" at bounding box center [245, 34] width 15 height 8
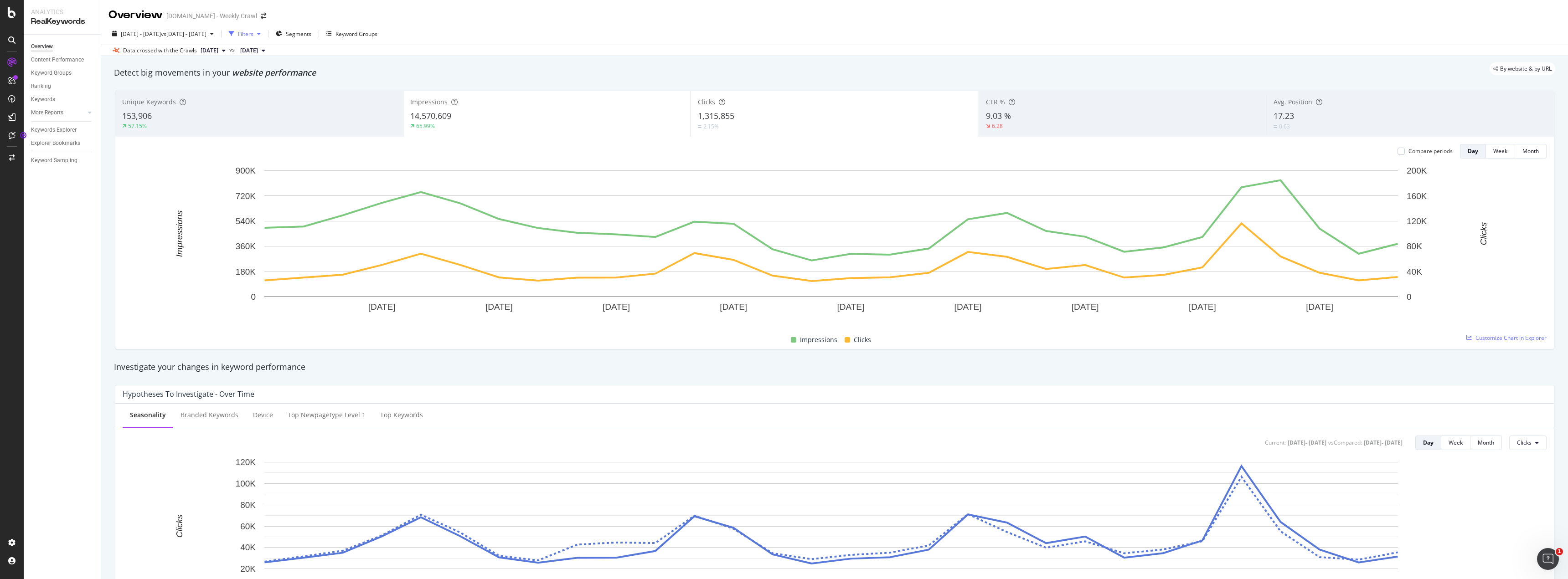
click at [234, 33] on icon "button" at bounding box center [231, 34] width 6 height 6
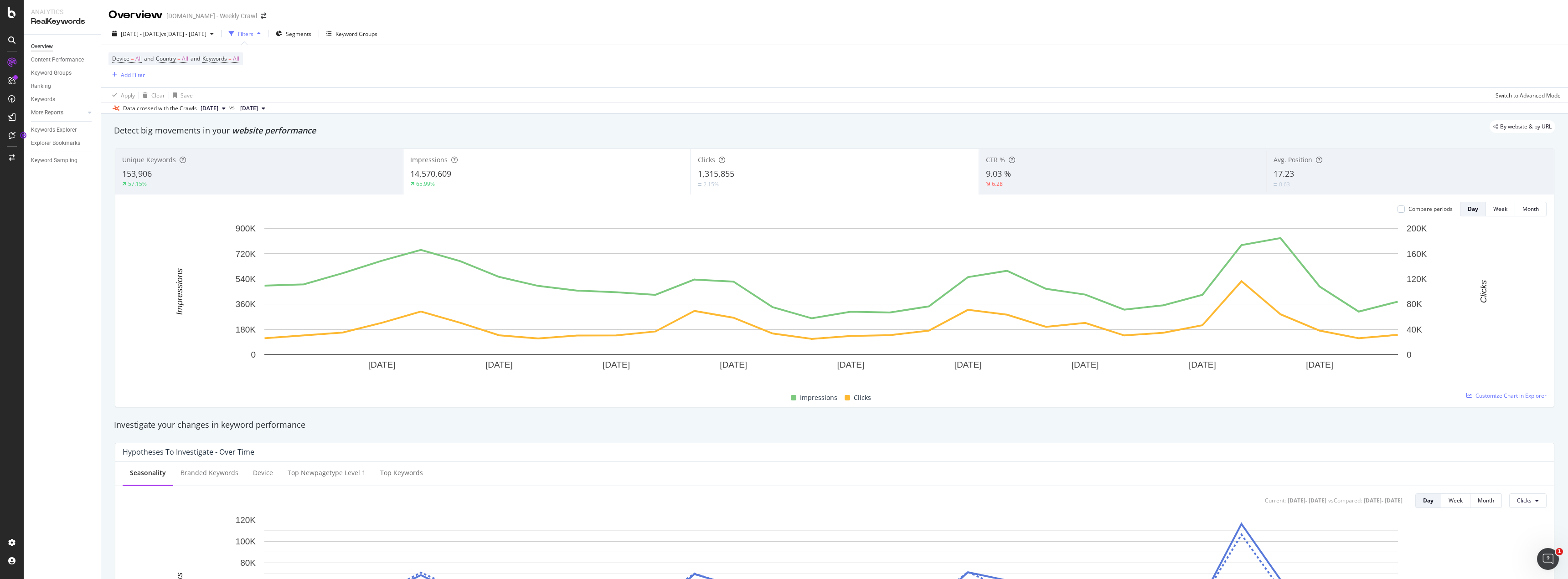
click at [313, 74] on div "Device = All and Country = All and Keywords = All Add Filter" at bounding box center [834, 66] width 1452 height 42
click at [119, 77] on div "button" at bounding box center [115, 75] width 13 height 6
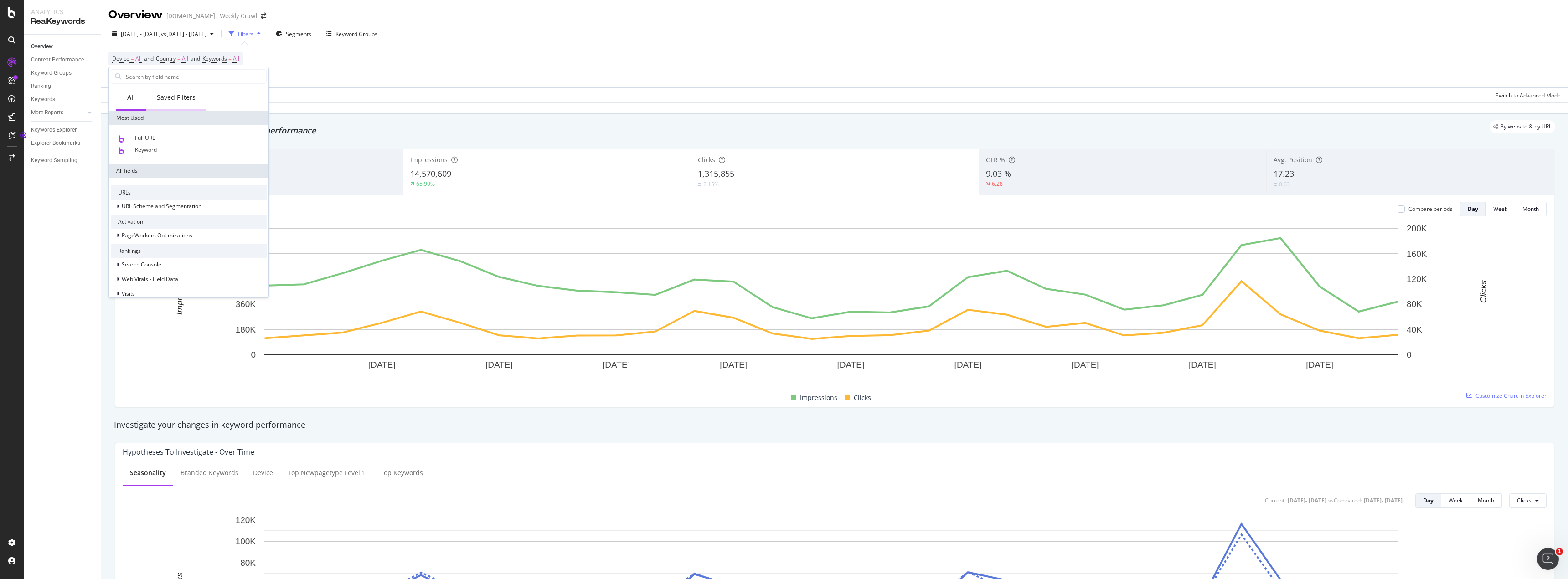
click at [166, 101] on div "Saved Filters" at bounding box center [176, 97] width 39 height 9
click at [131, 94] on div "All" at bounding box center [130, 97] width 8 height 9
click at [318, 63] on div "Device = All and Country = All and Keywords = All Add Filter" at bounding box center [834, 66] width 1452 height 42
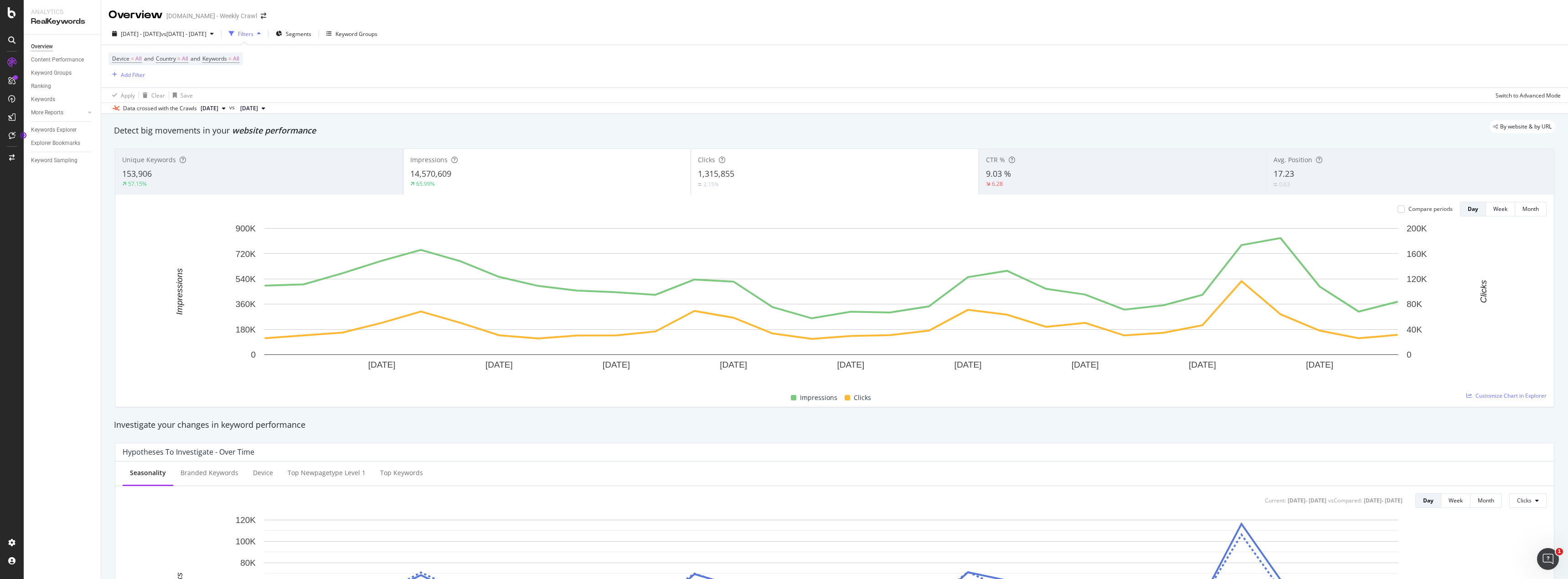
drag, startPoint x: 352, startPoint y: 69, endPoint x: 308, endPoint y: 77, distance: 44.7
click at [352, 69] on div "Device = All and Country = All and Keywords = All Add Filter" at bounding box center [834, 66] width 1452 height 42
click at [227, 55] on span "Keywords" at bounding box center [215, 58] width 25 height 8
click at [227, 75] on div "All" at bounding box center [226, 80] width 21 height 13
click at [271, 97] on span "Non-Branded" at bounding box center [269, 99] width 93 height 8
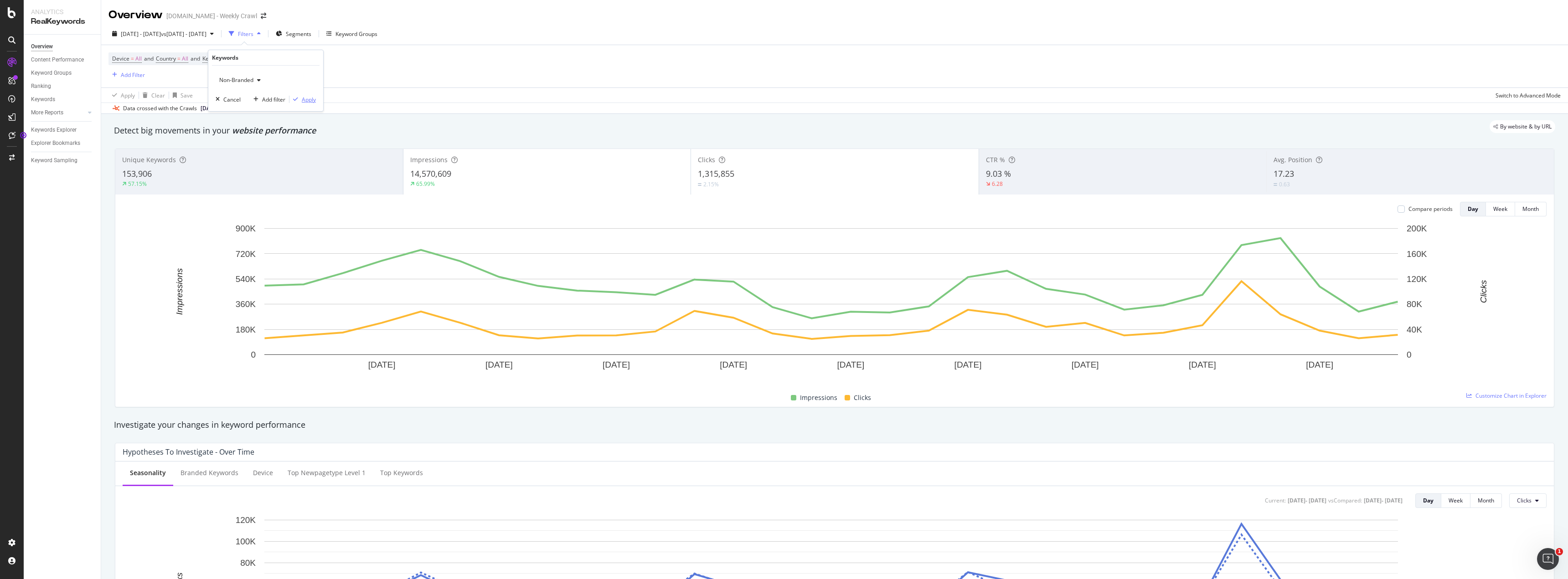
click at [305, 95] on div "Apply" at bounding box center [309, 99] width 14 height 8
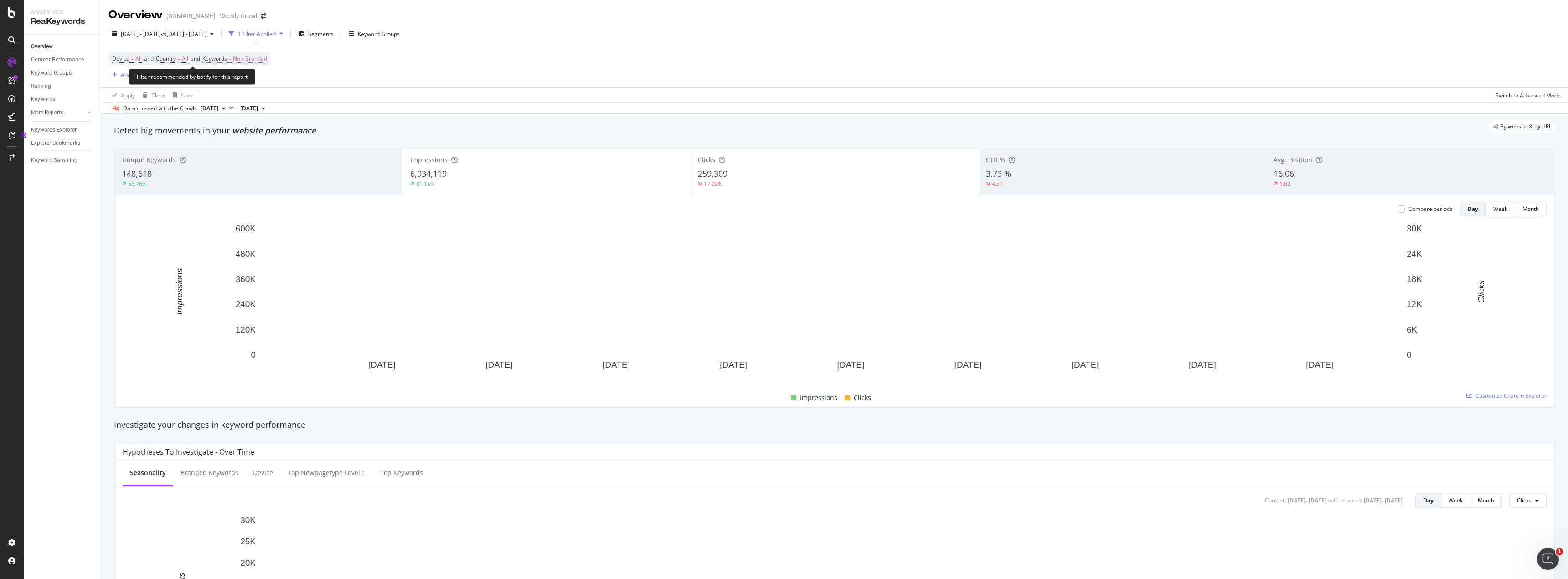
click at [267, 57] on span "Non-Branded" at bounding box center [250, 59] width 34 height 13
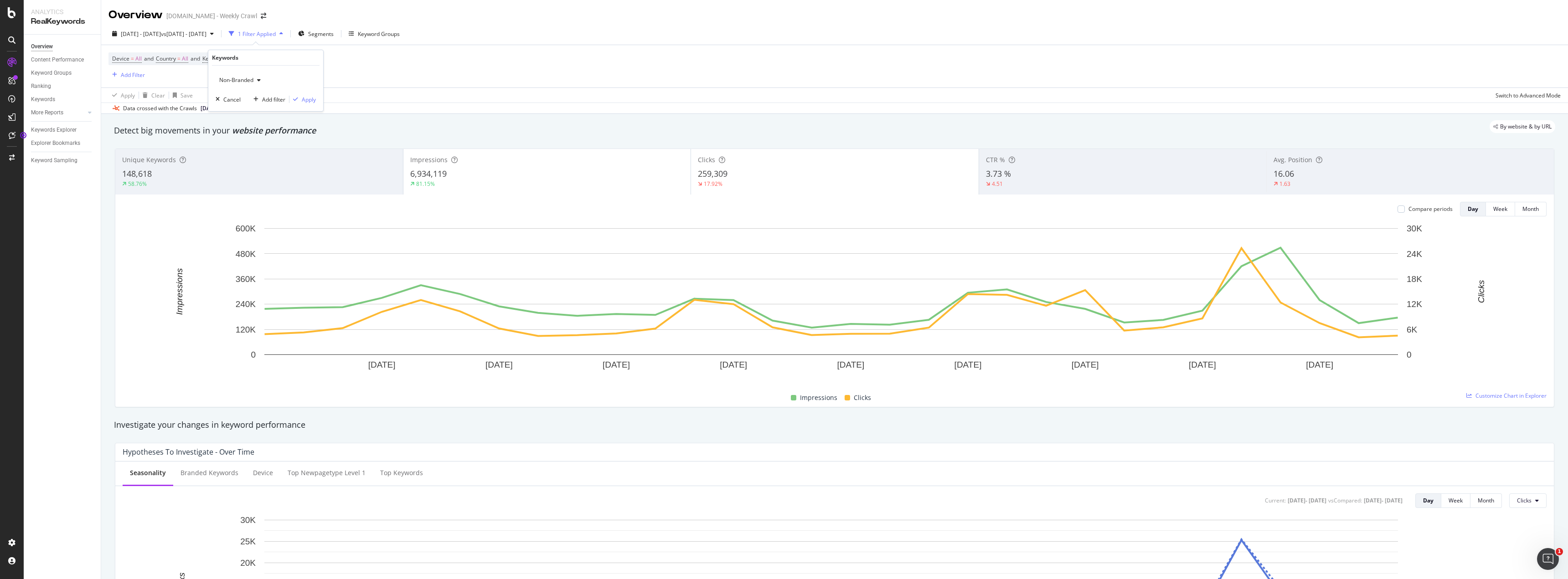
click at [245, 83] on span "Non-Branded" at bounding box center [234, 80] width 38 height 8
click at [259, 150] on span "All" at bounding box center [269, 151] width 93 height 8
click at [315, 100] on div "Apply" at bounding box center [309, 99] width 14 height 8
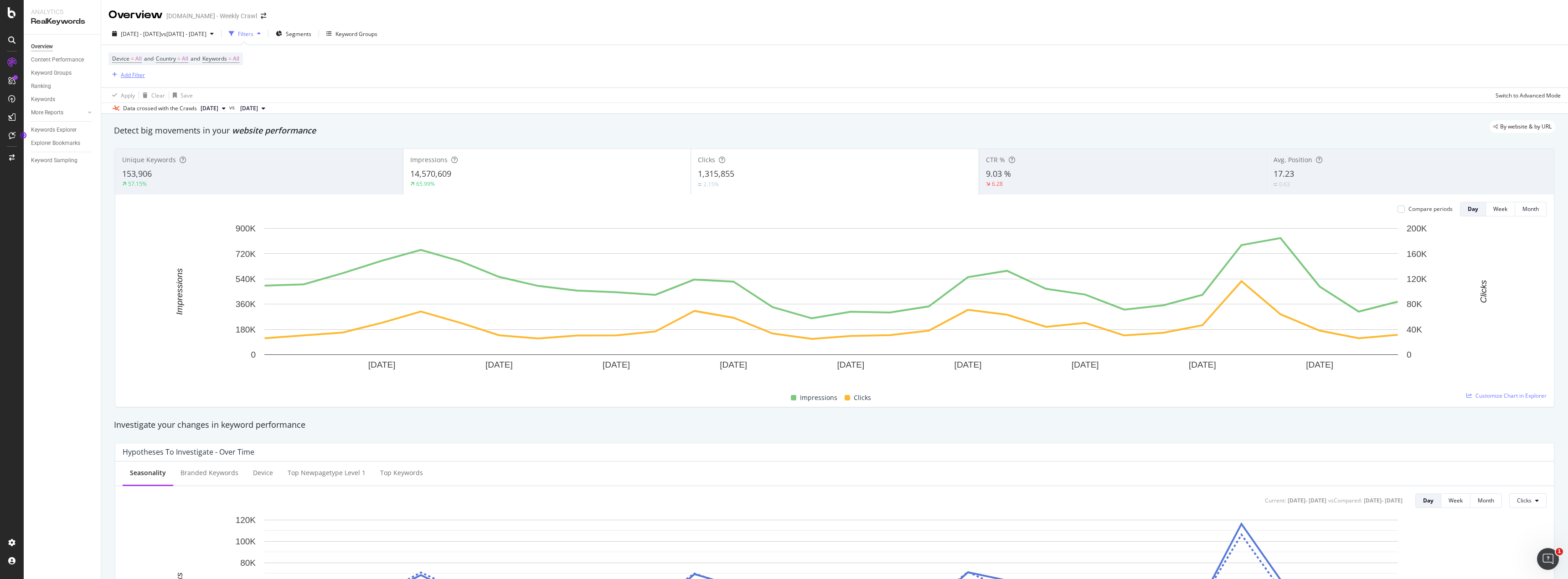
click at [126, 75] on div "Add Filter" at bounding box center [133, 74] width 24 height 8
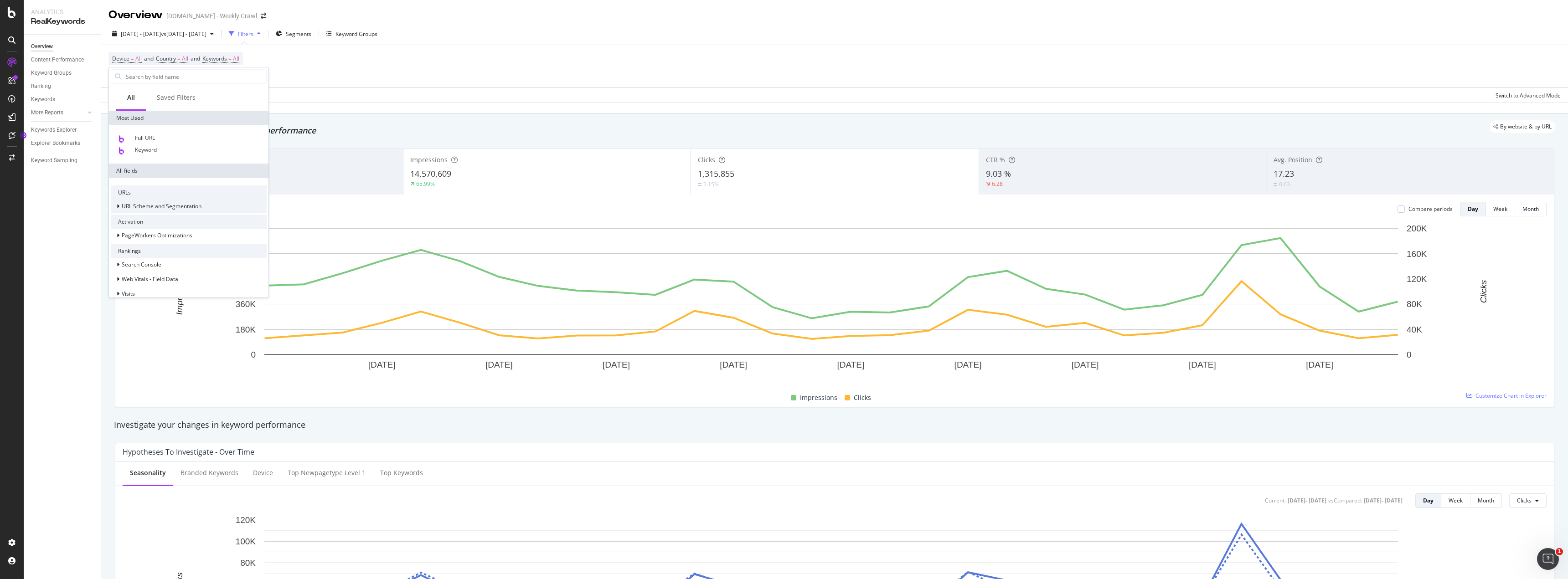
click at [189, 207] on span "URL Scheme and Segmentation" at bounding box center [162, 206] width 80 height 8
click at [191, 102] on div "Saved Filters" at bounding box center [176, 97] width 39 height 9
click at [131, 99] on div "All" at bounding box center [130, 97] width 8 height 9
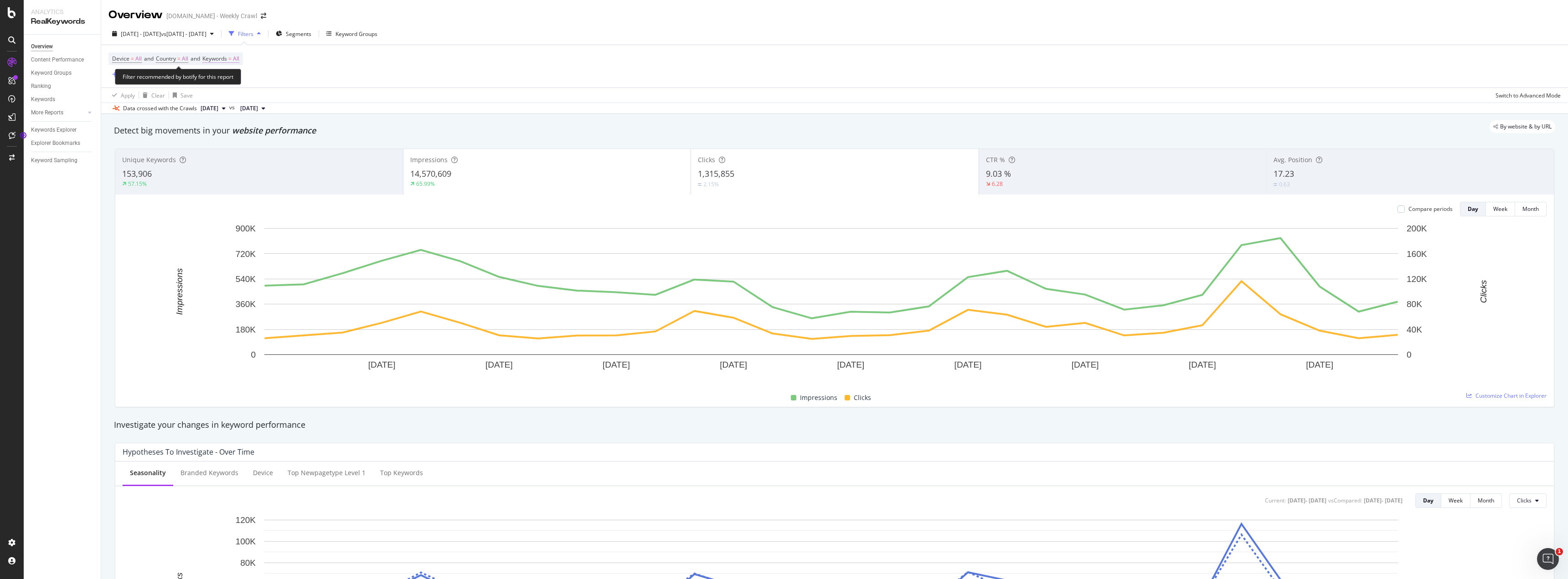
click at [239, 60] on span "All" at bounding box center [236, 59] width 6 height 13
click at [406, 68] on div "Device = All and Country = All and Keywords = All Add Filter" at bounding box center [834, 66] width 1452 height 42
click at [131, 71] on div "Add Filter" at bounding box center [133, 74] width 24 height 8
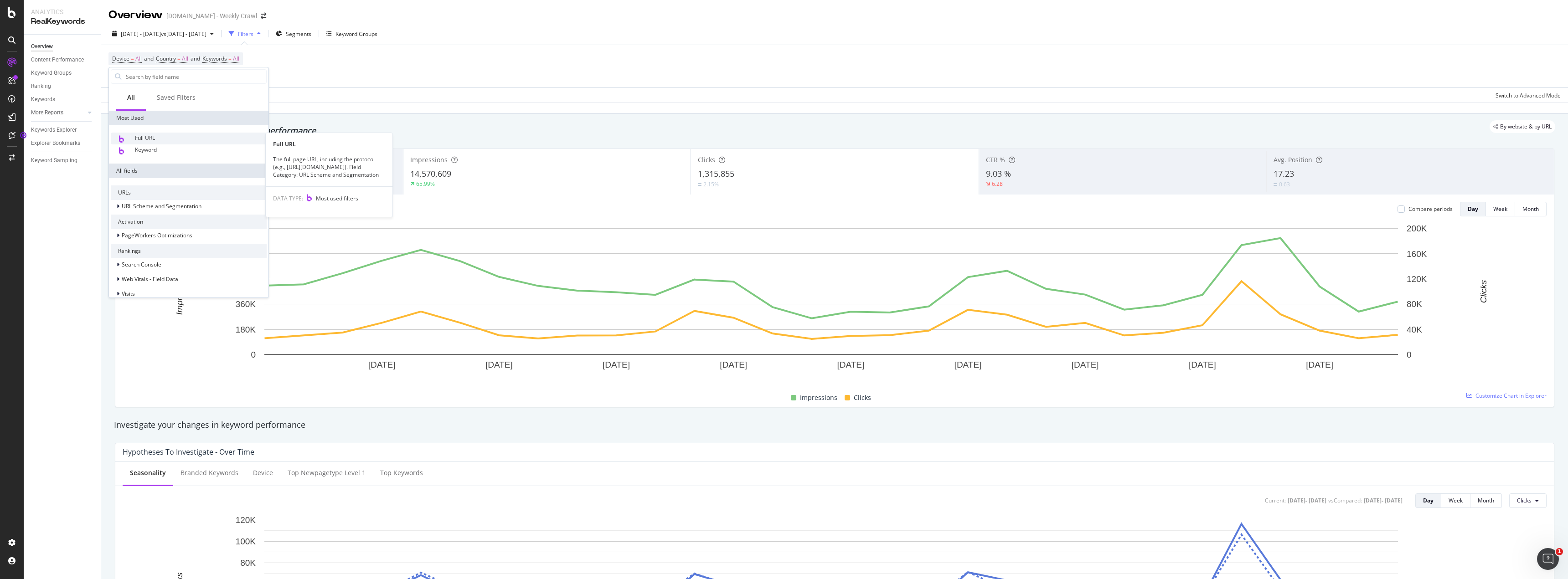
click at [151, 138] on span "Full URL" at bounding box center [144, 137] width 20 height 8
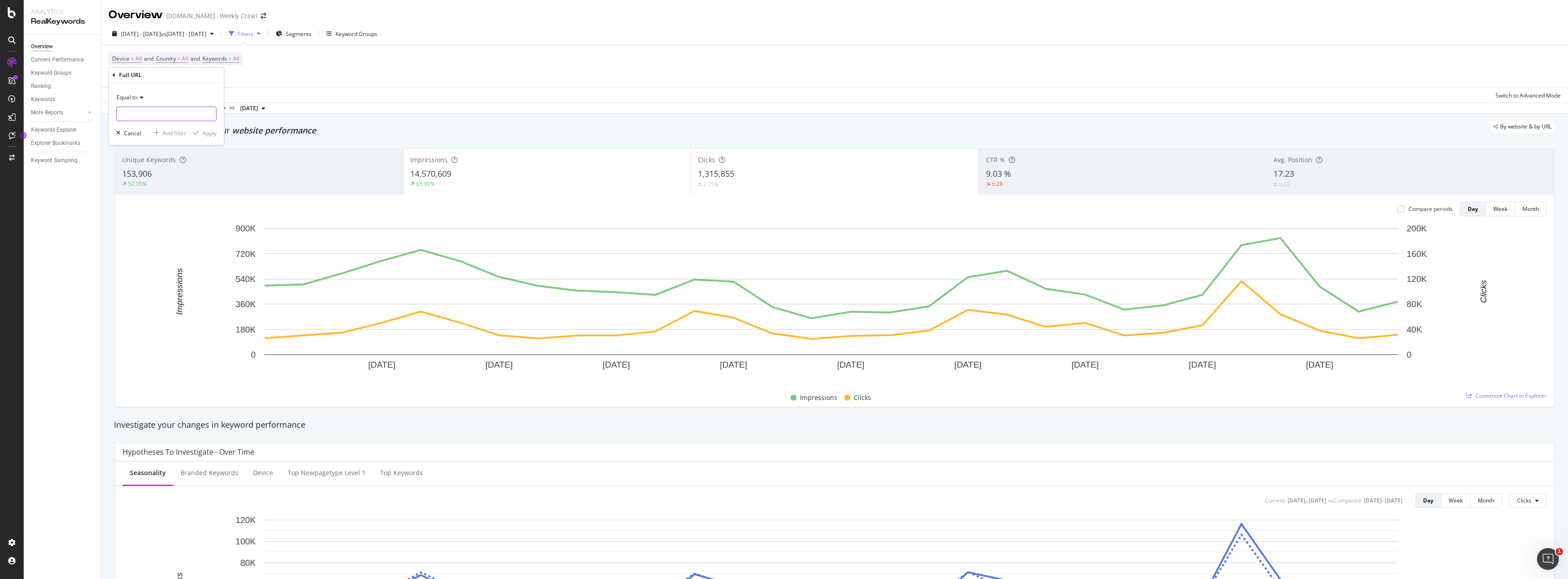
click at [154, 114] on input "text" at bounding box center [166, 114] width 100 height 15
type input "/huddle"
click at [203, 132] on div "Apply" at bounding box center [210, 133] width 14 height 8
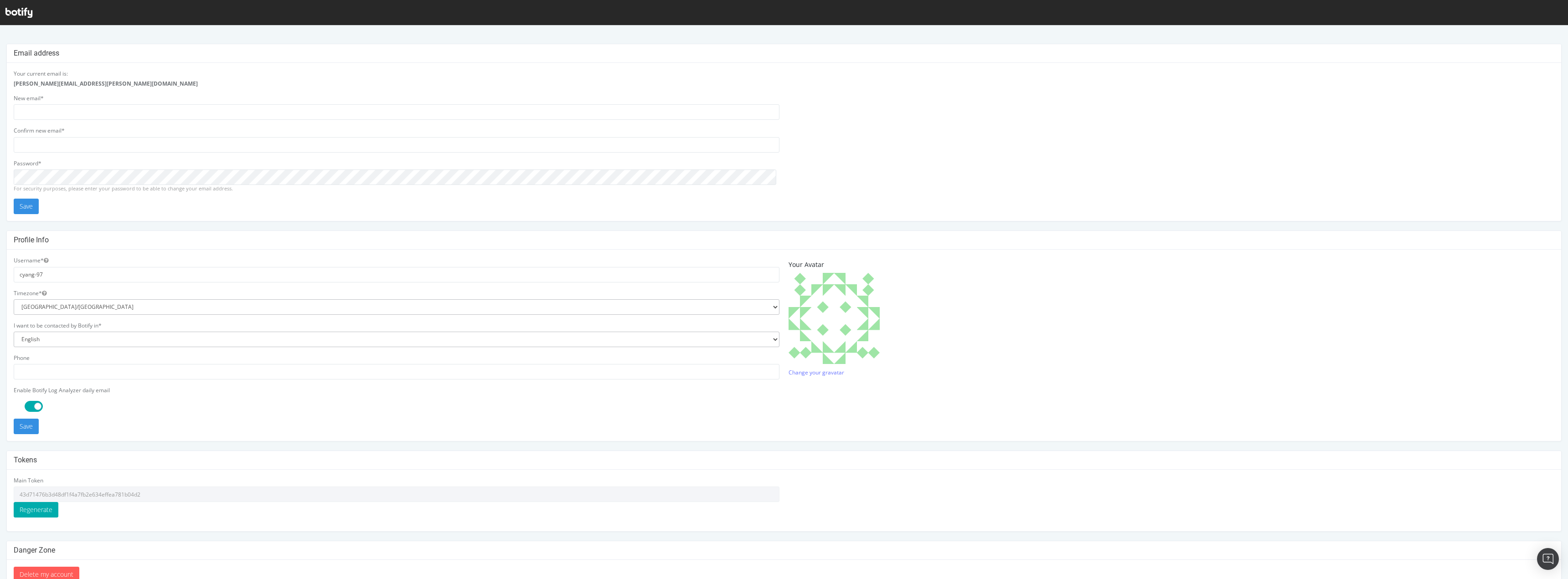
scroll to position [20, 0]
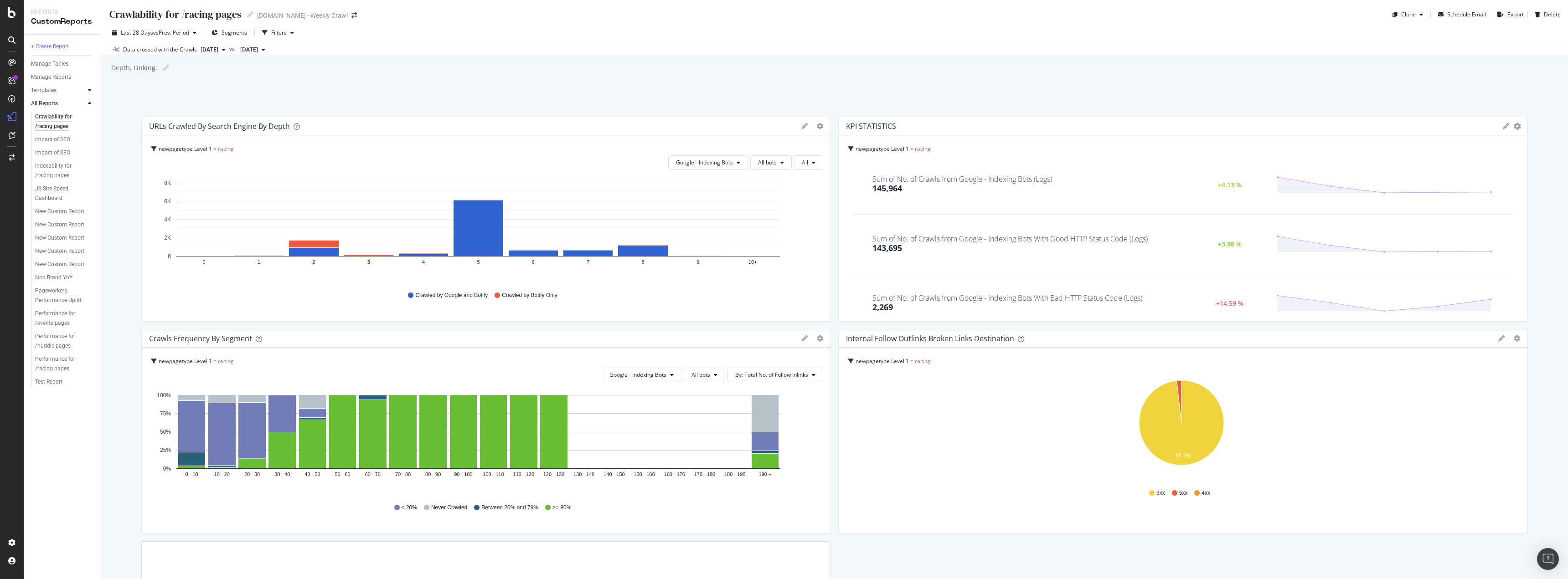
click at [89, 88] on icon at bounding box center [89, 90] width 4 height 6
click at [90, 207] on icon at bounding box center [89, 207] width 4 height 6
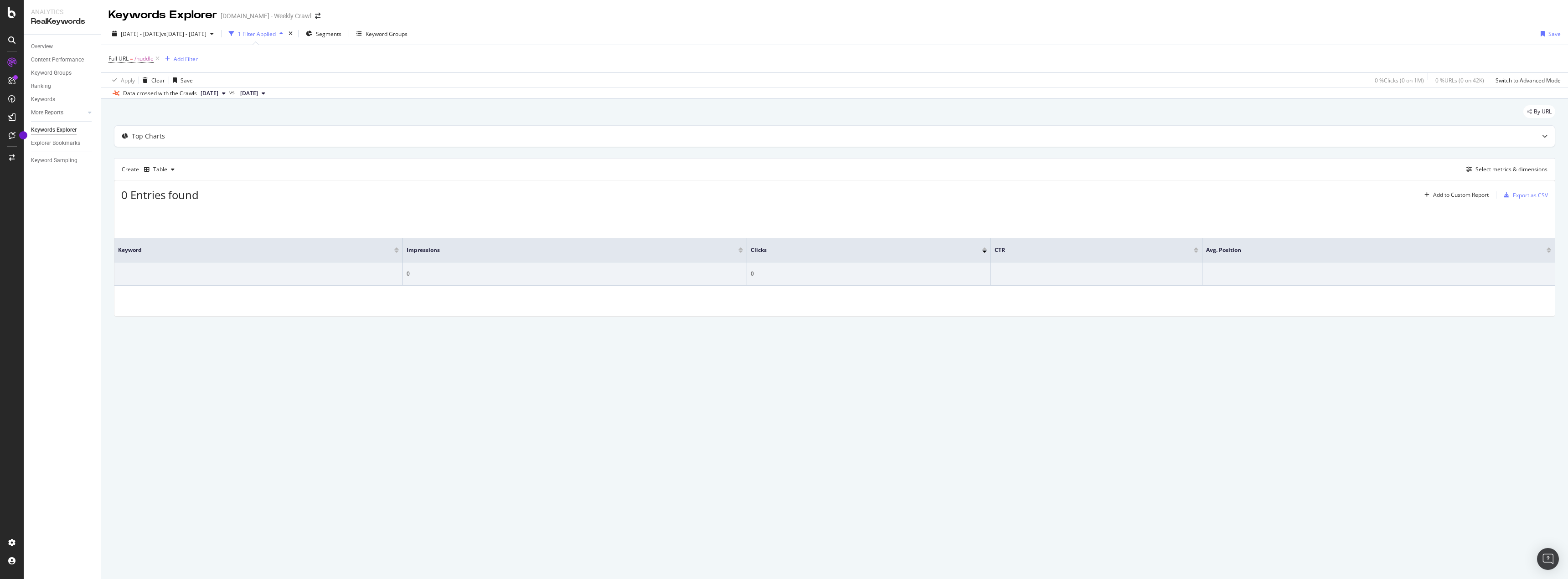
click at [258, 93] on span "[DATE]" at bounding box center [249, 93] width 18 height 8
click at [421, 101] on div "By URL Top Charts Create Table Select metrics & dimensions 0 Entries found Add …" at bounding box center [834, 224] width 1466 height 250
drag, startPoint x: 49, startPoint y: 44, endPoint x: 50, endPoint y: 50, distance: 6.1
click at [49, 44] on div "Overview" at bounding box center [41, 47] width 22 height 10
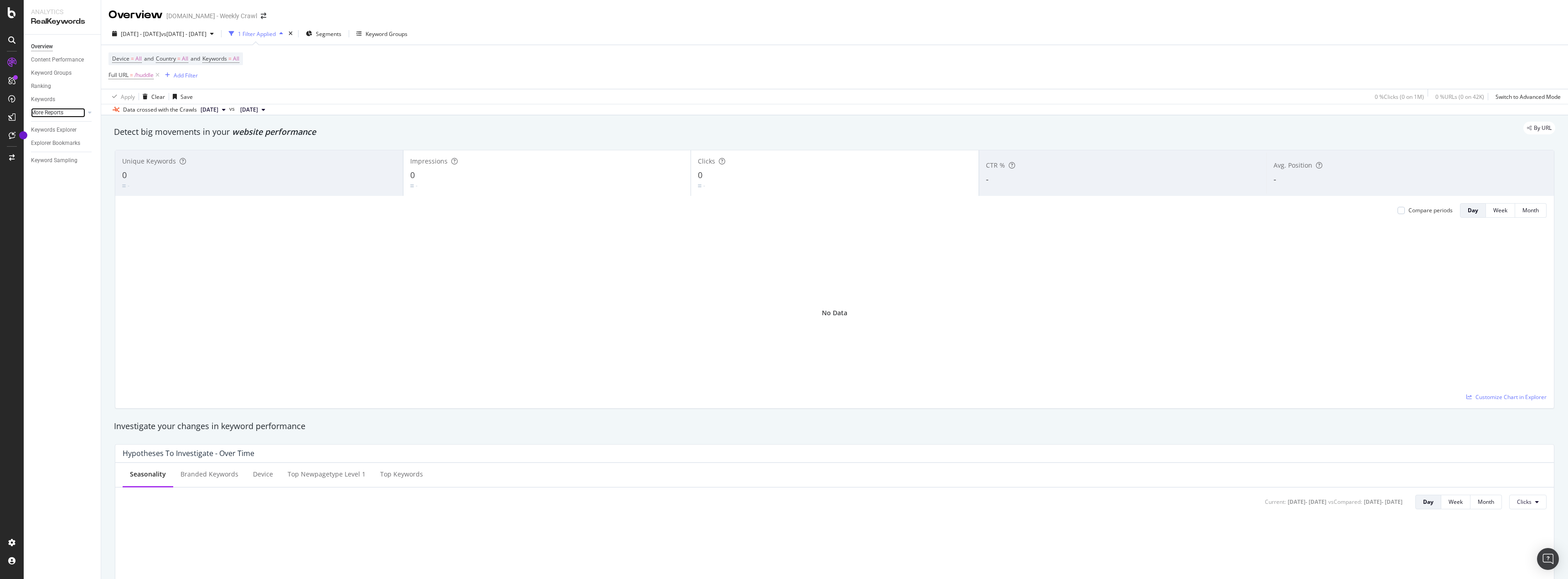
click at [84, 111] on div at bounding box center [81, 112] width 9 height 9
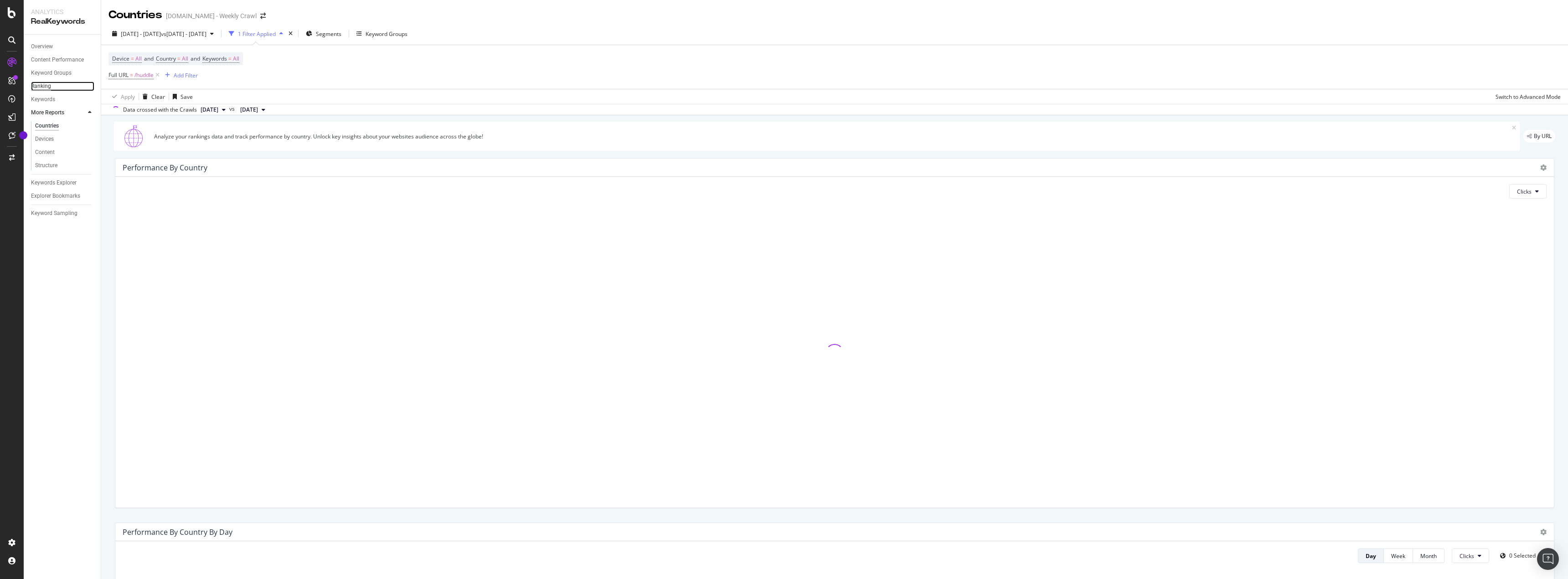
click at [46, 82] on div "Ranking" at bounding box center [41, 86] width 20 height 10
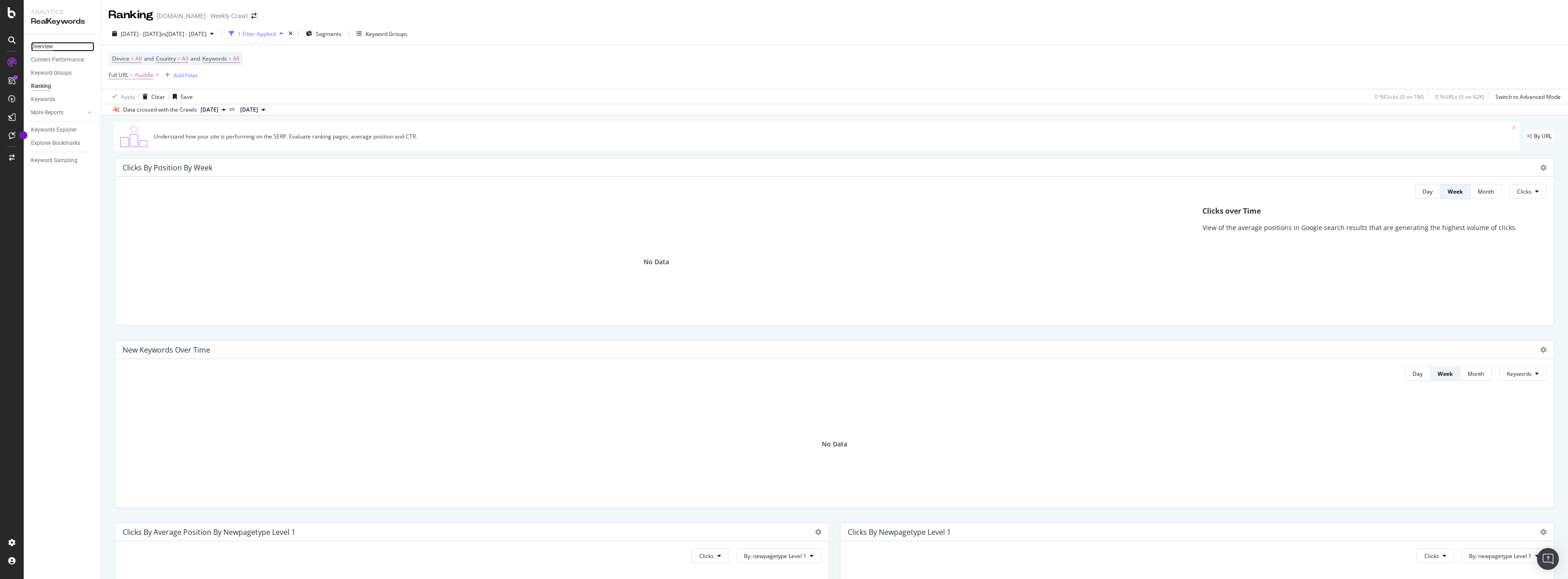
click at [44, 49] on div "Overview" at bounding box center [41, 47] width 22 height 10
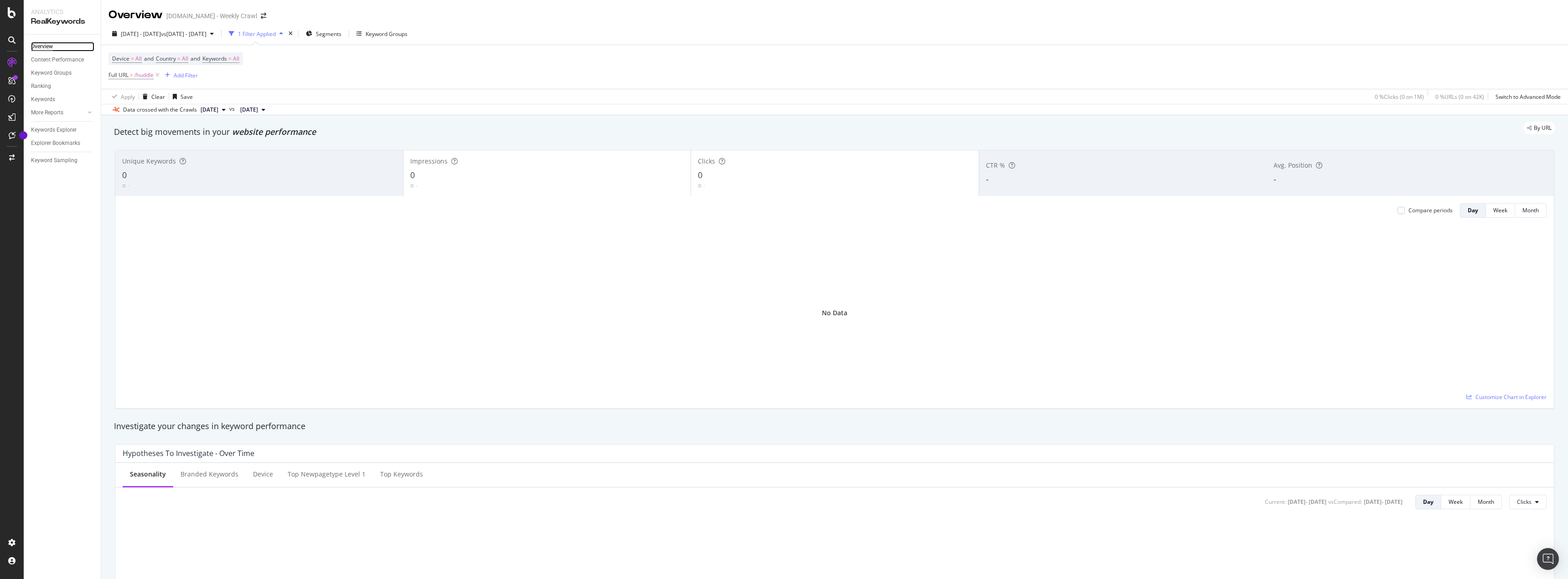
click at [36, 45] on div "Overview" at bounding box center [41, 47] width 22 height 10
click at [40, 46] on div "Overview" at bounding box center [41, 47] width 22 height 10
click at [276, 34] on div "1 Filter Applied" at bounding box center [257, 34] width 38 height 8
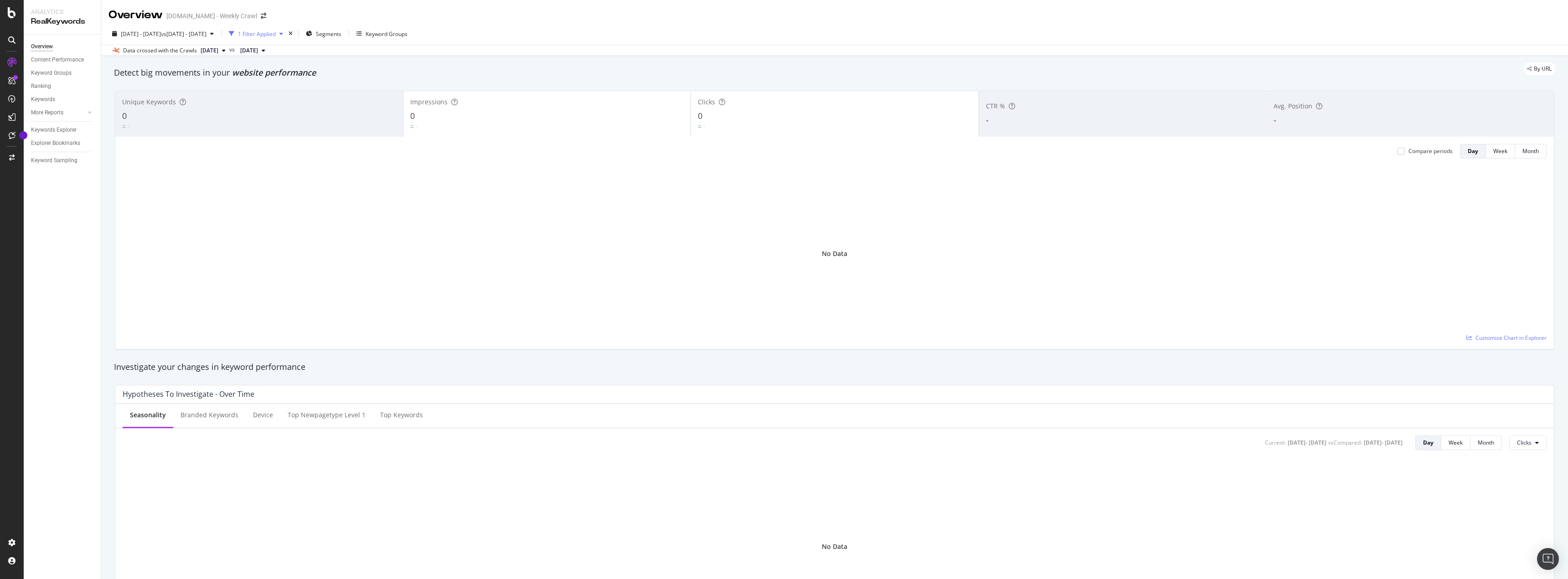
click at [276, 34] on div "1 Filter Applied" at bounding box center [257, 34] width 38 height 8
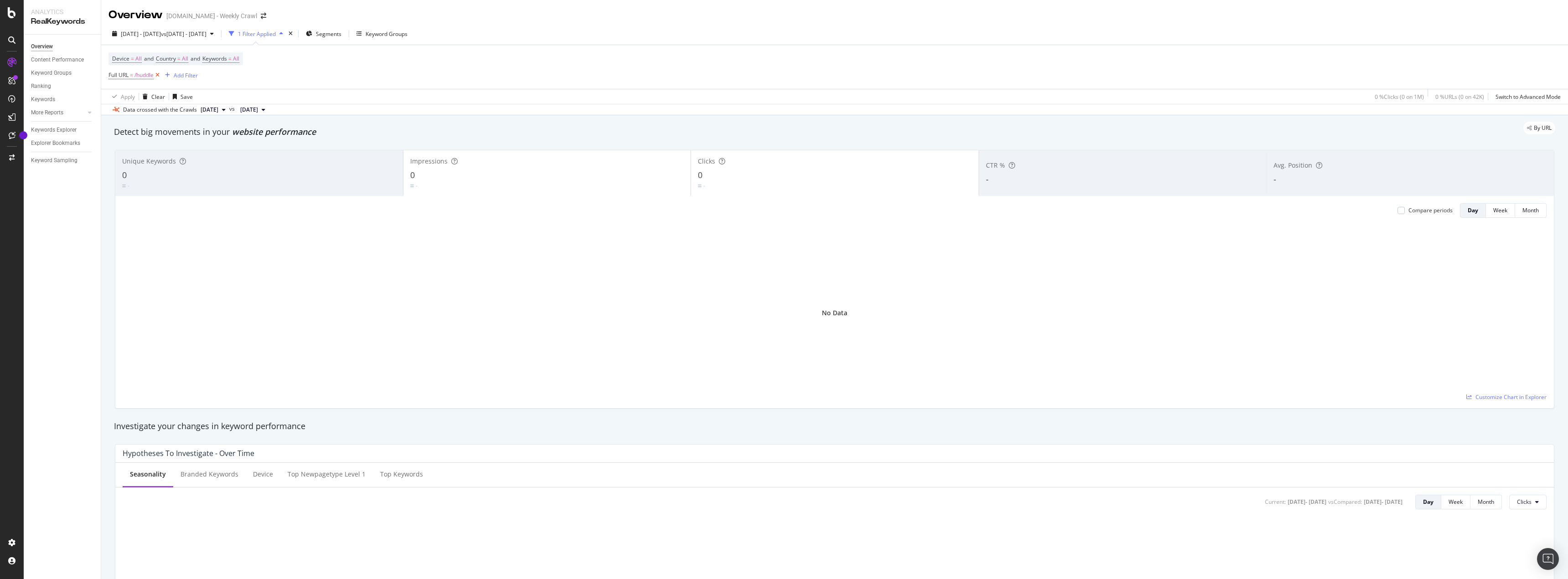
click at [160, 75] on icon at bounding box center [157, 75] width 8 height 9
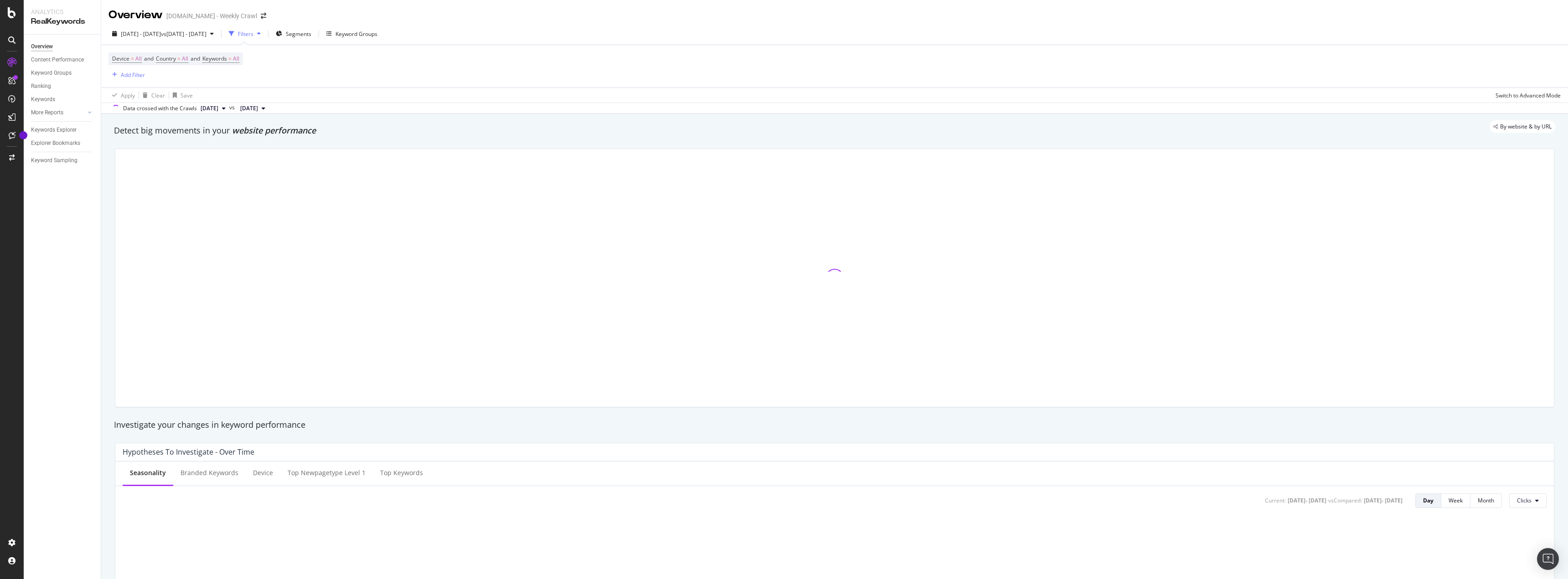
click at [365, 74] on div "Device = All and Country = All and Keywords = All Add Filter" at bounding box center [834, 66] width 1452 height 42
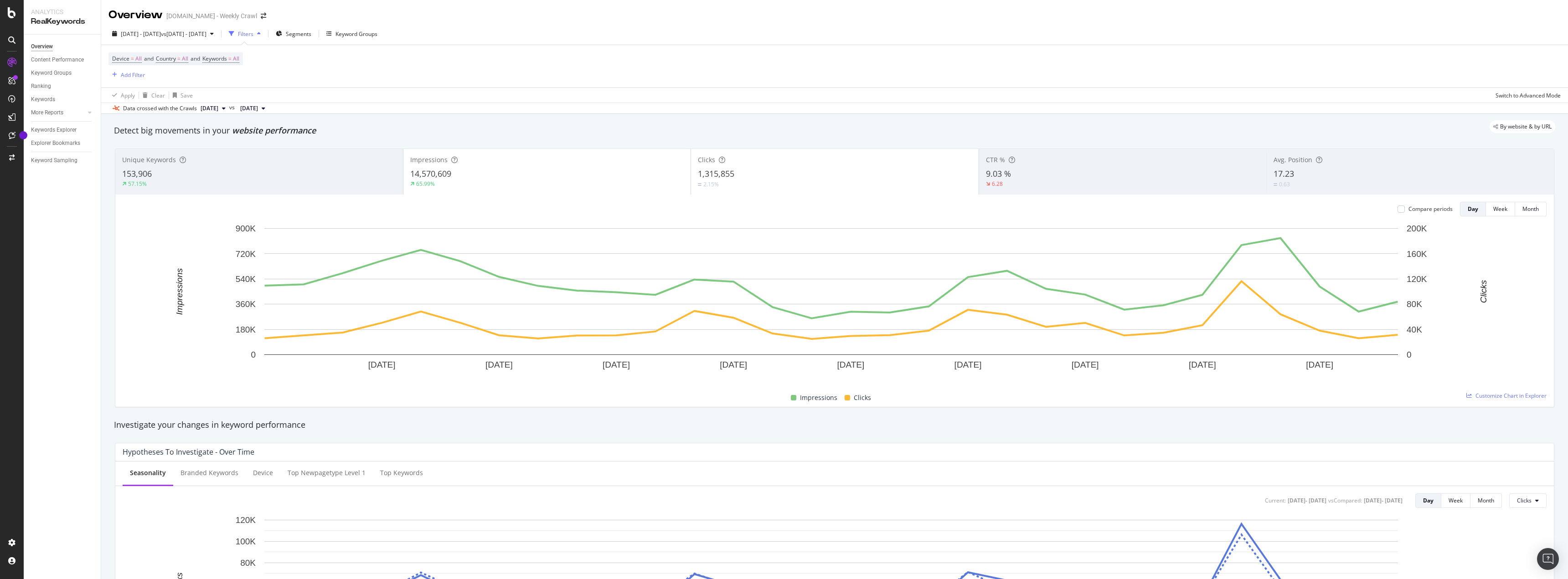
click at [243, 59] on div "Device = All and Country = All and Keywords = All" at bounding box center [176, 59] width 135 height 13
click at [239, 58] on span "All" at bounding box center [236, 59] width 6 height 13
click at [230, 77] on icon "button" at bounding box center [231, 80] width 4 height 6
click at [205, 16] on div "Sportsbet.com.au - Weekly Crawl" at bounding box center [211, 15] width 90 height 9
click at [311, 38] on div "Segments" at bounding box center [293, 33] width 36 height 13
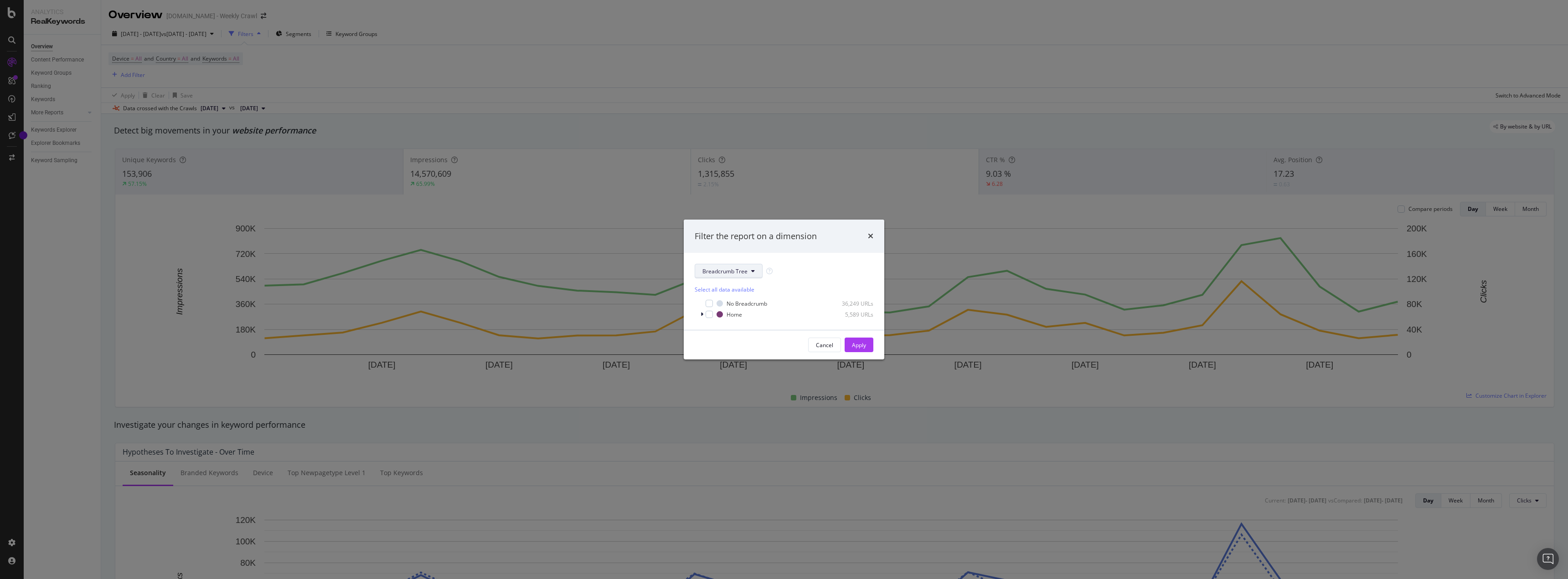
click at [745, 273] on span "Breadcrumb Tree" at bounding box center [725, 271] width 45 height 8
click at [520, 292] on div "Filter the report on a dimension Breadcrumb Tree Select all data available No B…" at bounding box center [784, 290] width 1568 height 579
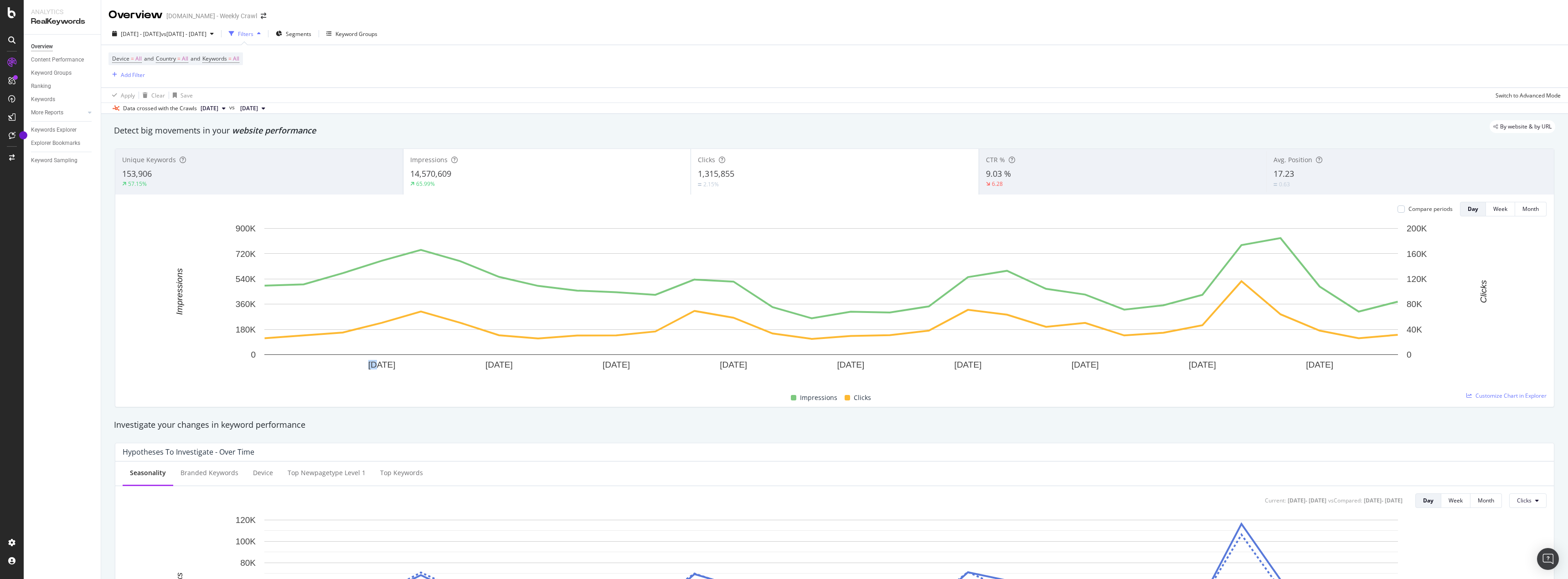
click at [520, 292] on rect "A chart." at bounding box center [831, 292] width 1133 height 127
click at [294, 73] on div "Device = All and Country = All and Keywords = All Add Filter" at bounding box center [834, 66] width 1452 height 42
click at [133, 76] on div "Add Filter" at bounding box center [133, 74] width 24 height 8
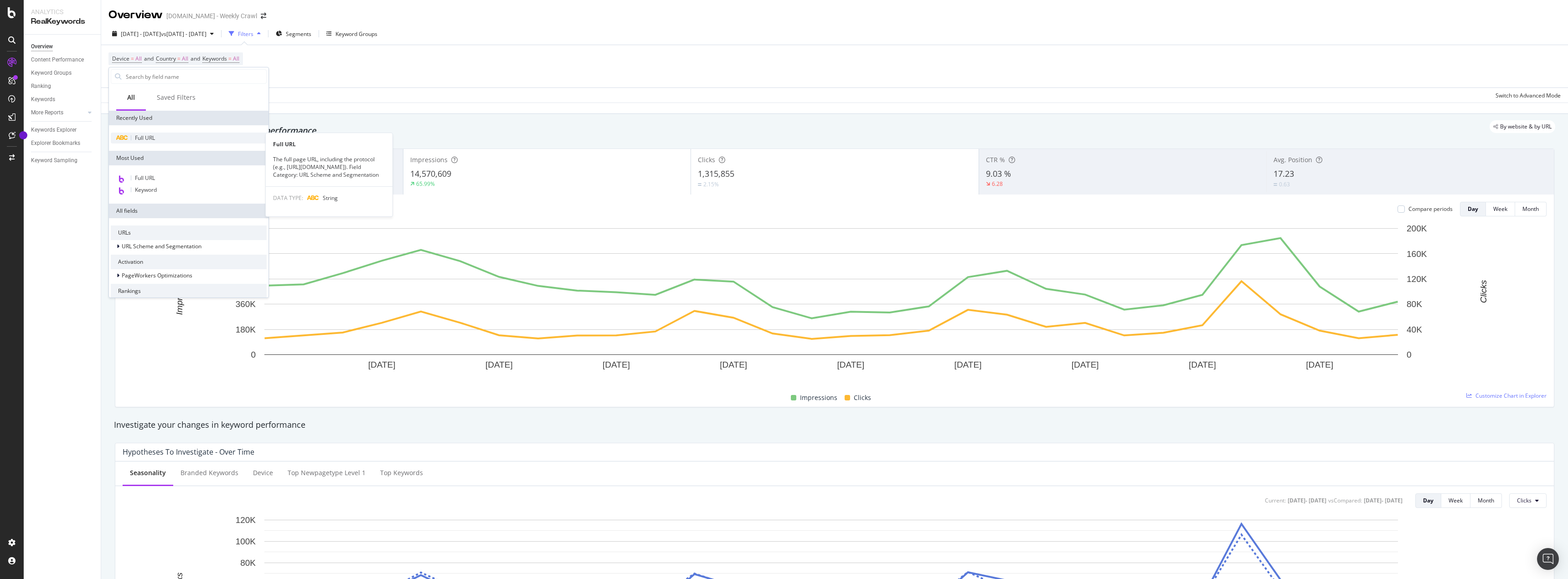
click at [153, 139] on span "Full URL" at bounding box center [144, 137] width 20 height 8
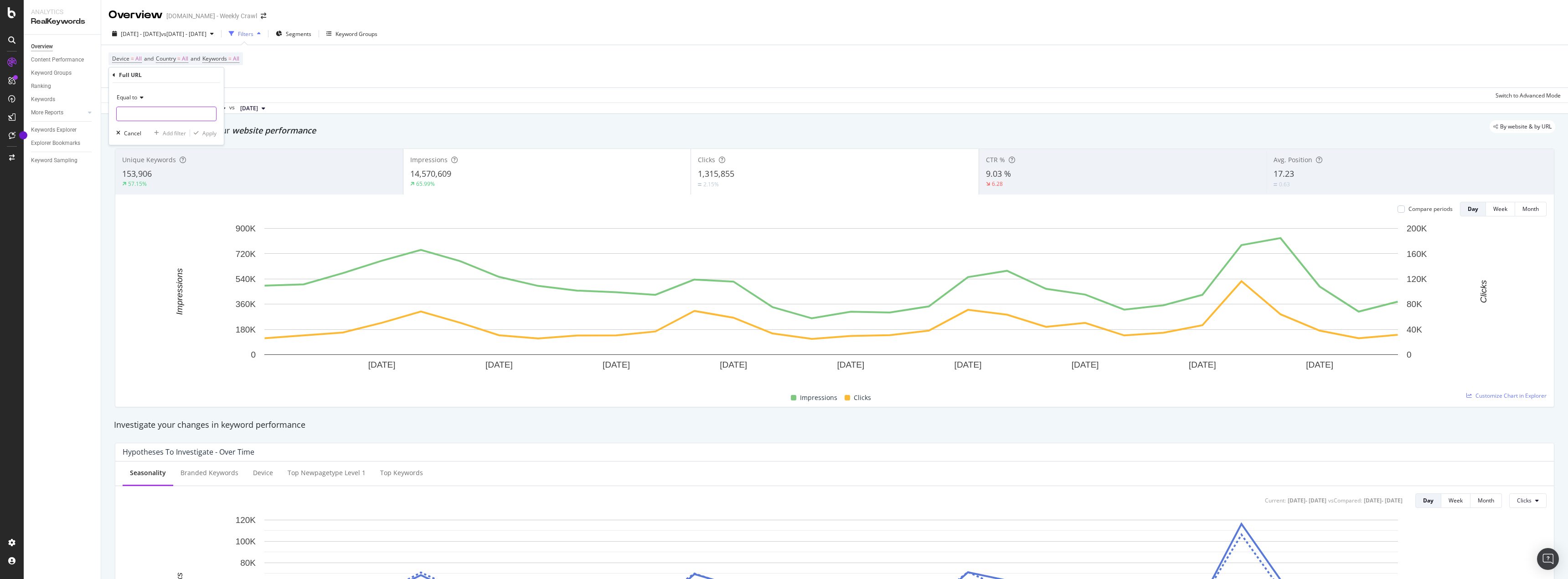
click at [144, 111] on input "text" at bounding box center [166, 114] width 100 height 15
click at [140, 95] on icon at bounding box center [140, 97] width 6 height 6
click at [170, 188] on div "Contains" at bounding box center [167, 187] width 97 height 12
click at [177, 116] on input "text" at bounding box center [166, 114] width 100 height 15
type input "/huddle"
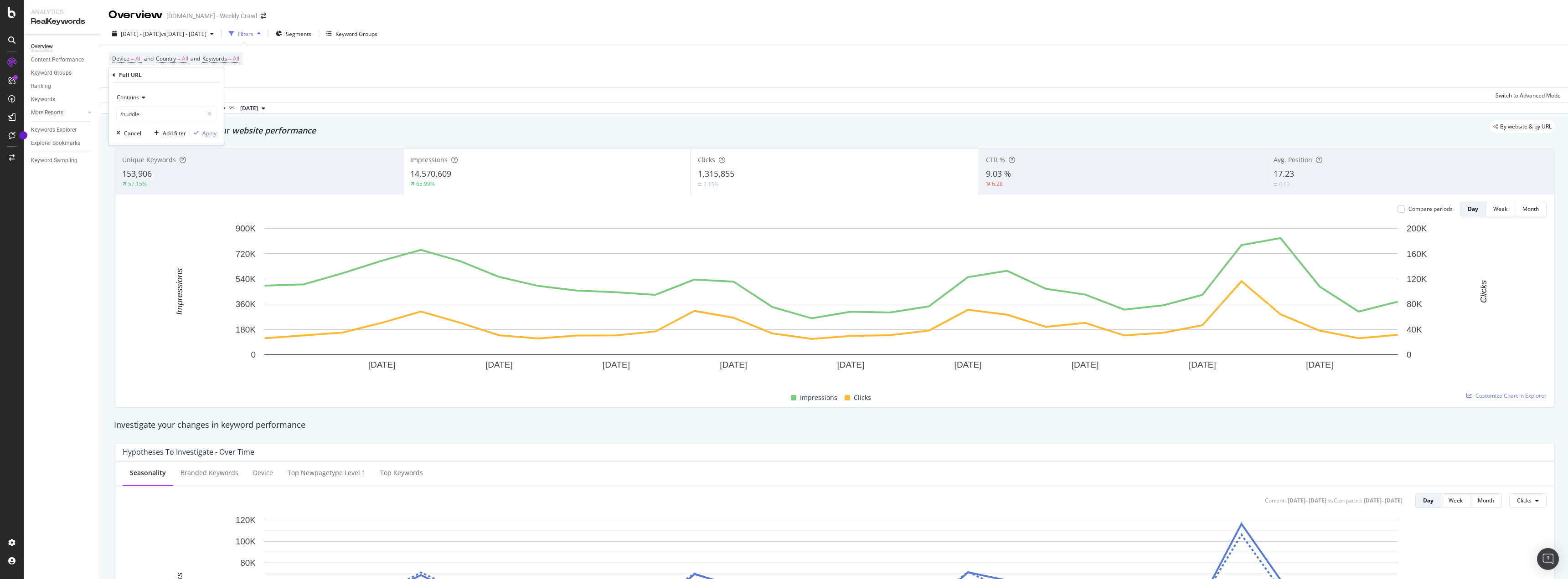
click at [196, 135] on icon "button" at bounding box center [196, 133] width 5 height 6
